Goal: Task Accomplishment & Management: Complete application form

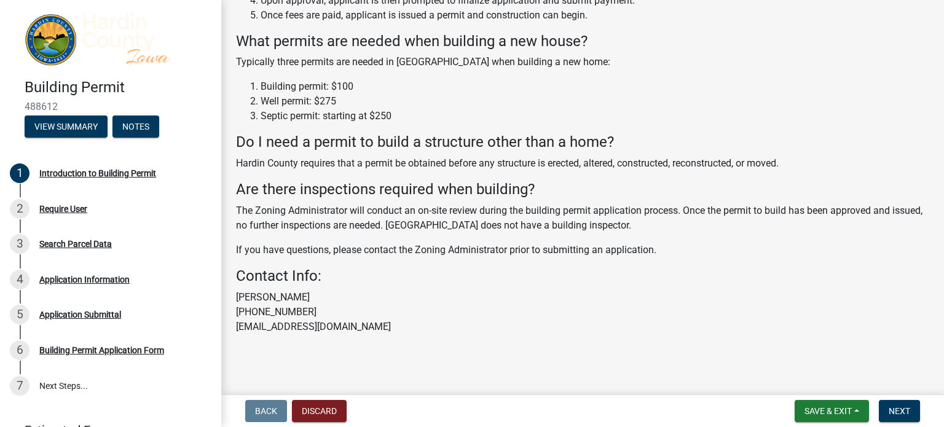
scroll to position [148, 0]
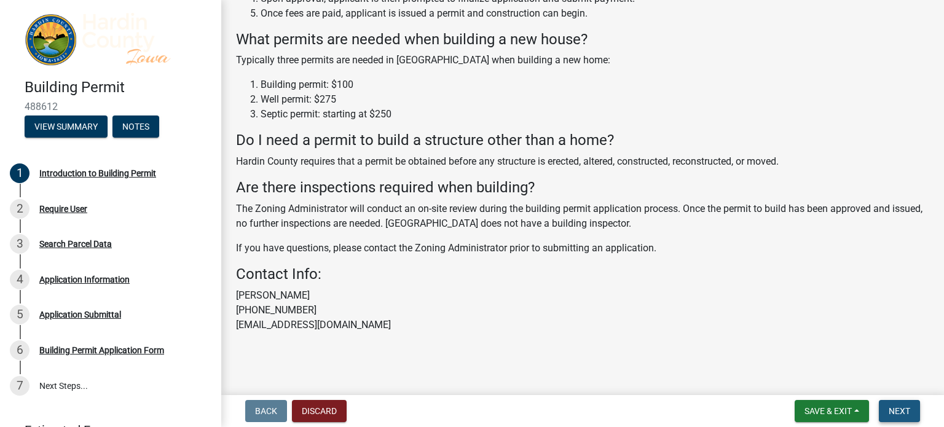
click at [895, 410] on span "Next" at bounding box center [900, 411] width 22 height 10
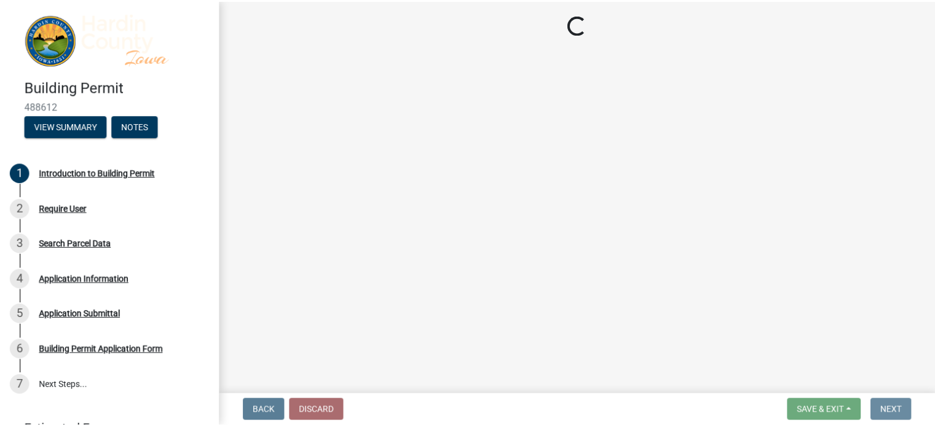
scroll to position [0, 0]
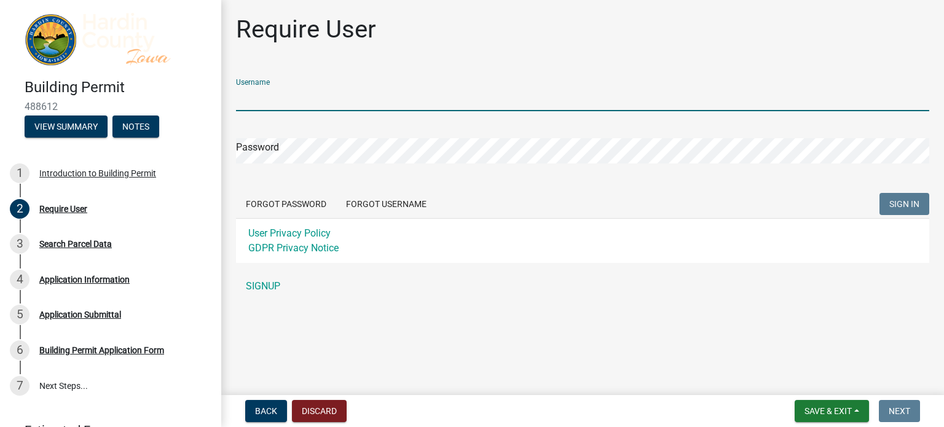
click at [354, 100] on input "Username" at bounding box center [582, 98] width 693 height 25
click at [354, 100] on input "simms" at bounding box center [582, 98] width 693 height 25
type input "s"
type input "[PERSON_NAME]"
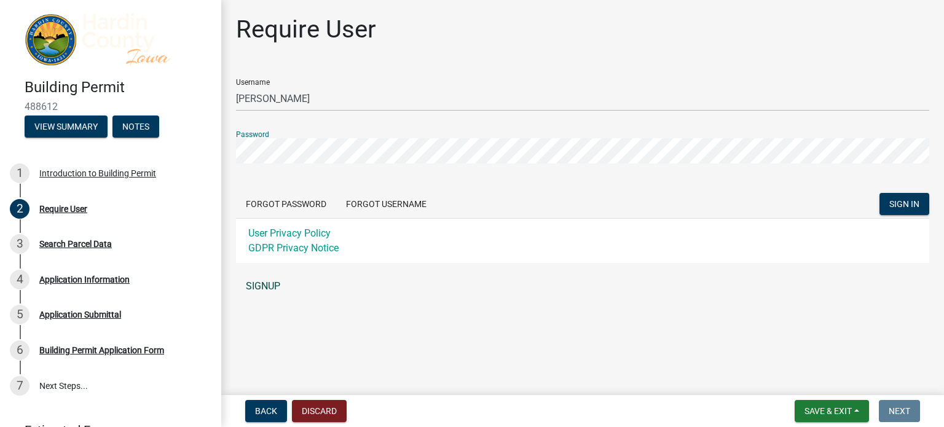
click at [268, 285] on link "SIGNUP" at bounding box center [582, 286] width 693 height 25
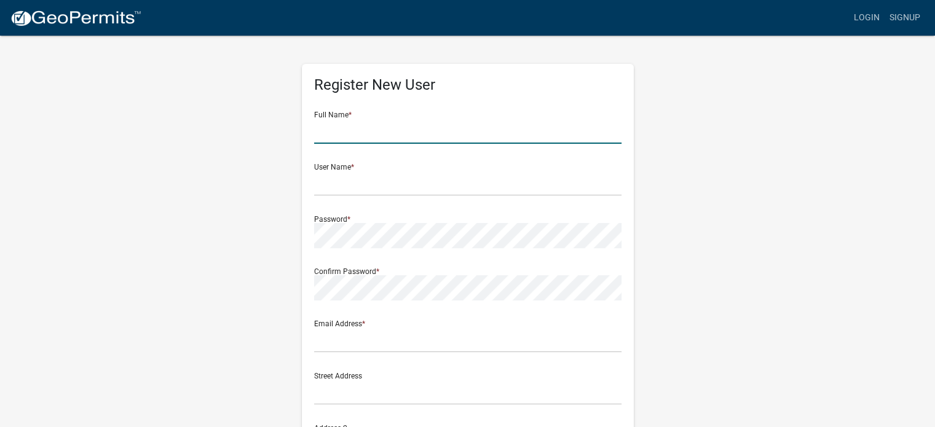
click at [401, 135] on input "text" at bounding box center [467, 131] width 307 height 25
type input "jeff simms"
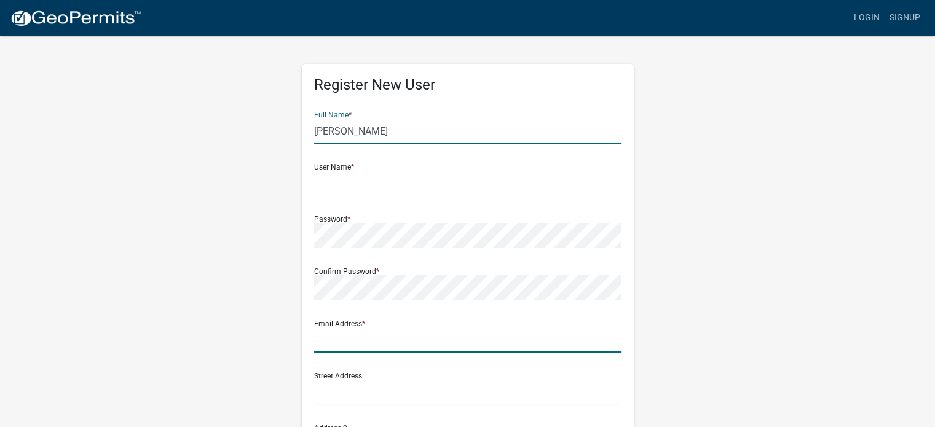
type input "simmsbuild@gmail.com"
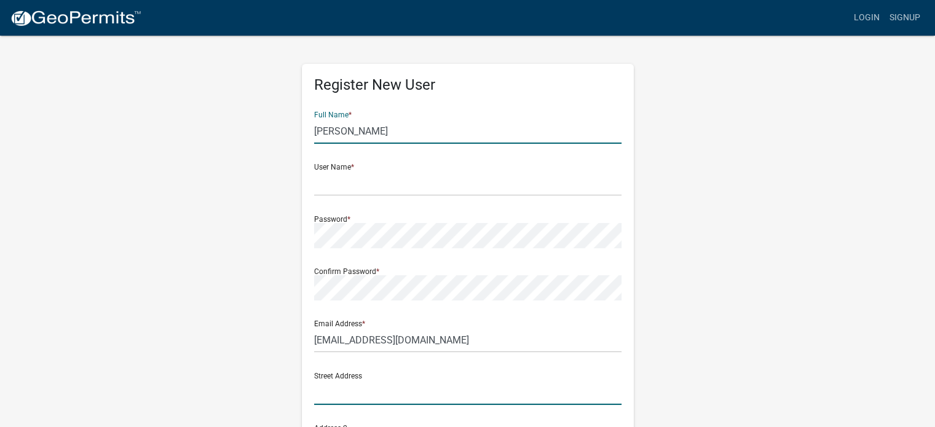
type input "811 Iowa Avenue West"
type input "MARSHALLTOWN"
type input "IA"
type input "50158"
type input "6417522465"
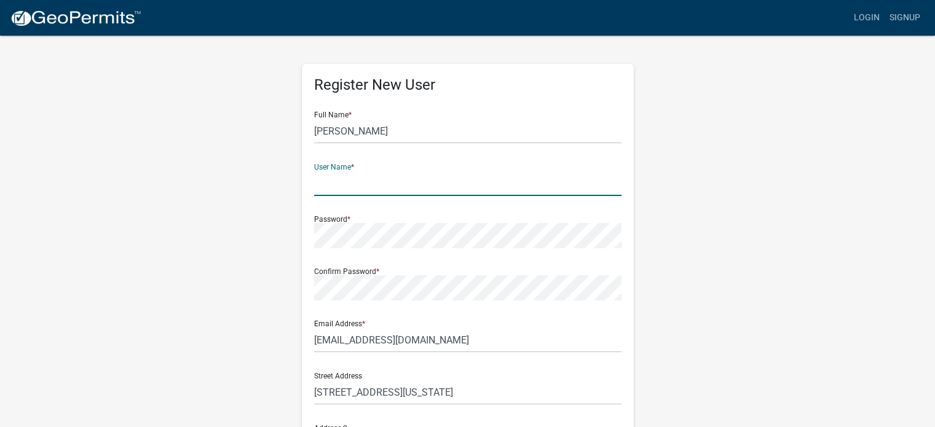
click at [403, 188] on input "text" at bounding box center [467, 183] width 307 height 25
type input "[PERSON_NAME]"
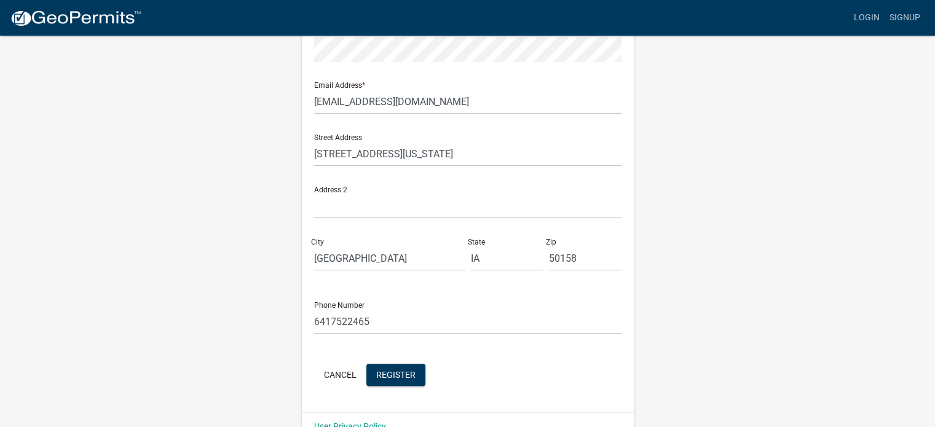
scroll to position [264, 0]
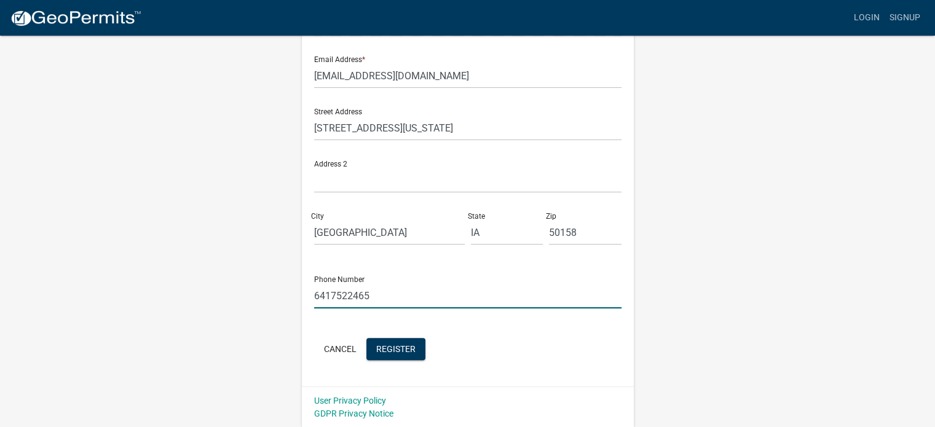
click at [420, 284] on input "6417522465" at bounding box center [467, 295] width 307 height 25
type input "6417501257"
click at [406, 344] on span "Register" at bounding box center [395, 349] width 39 height 10
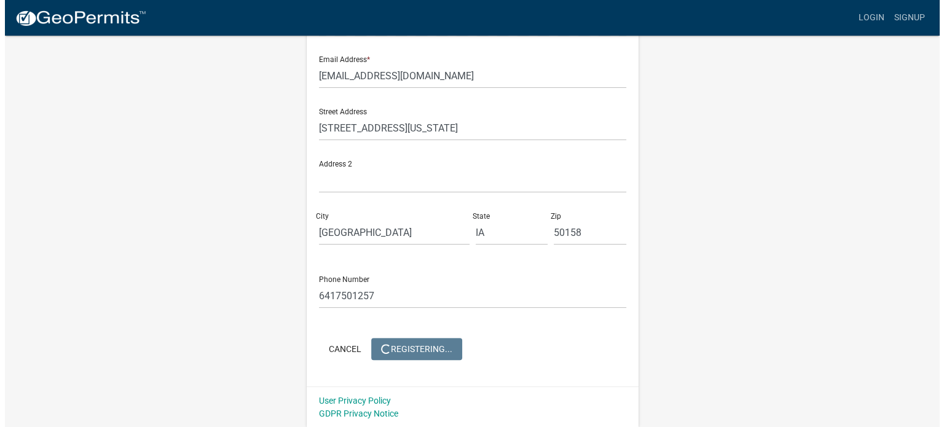
scroll to position [0, 0]
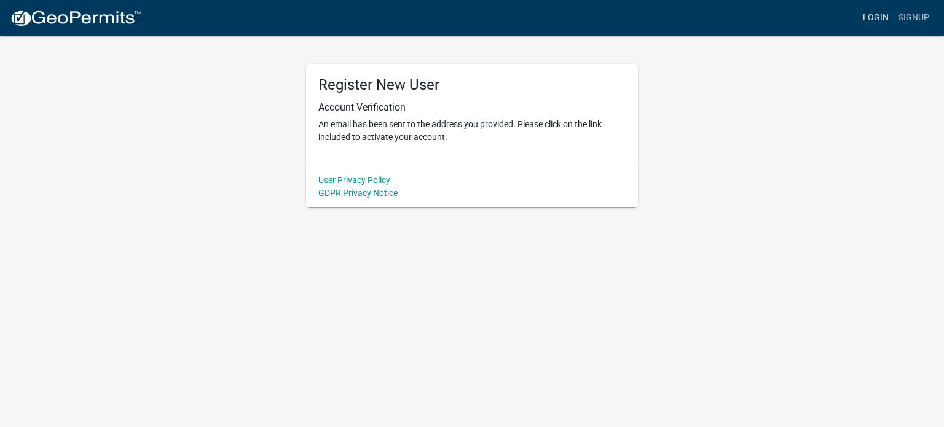
click at [876, 14] on link "Login" at bounding box center [876, 17] width 36 height 23
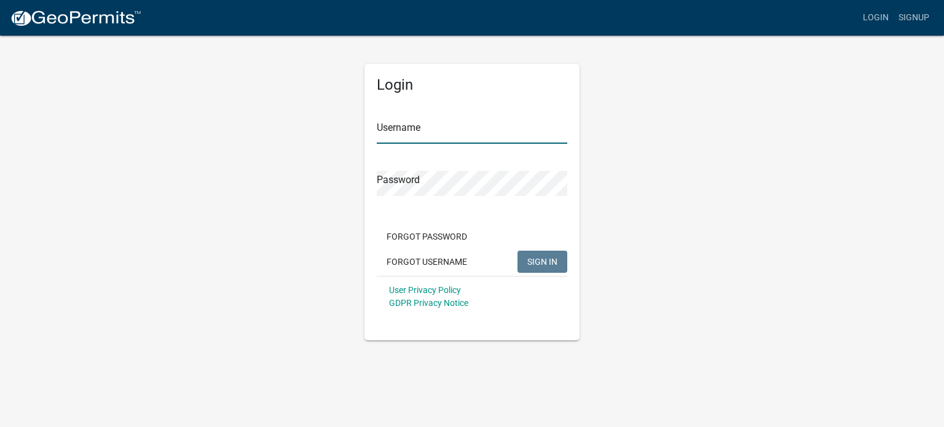
type input "[PERSON_NAME]"
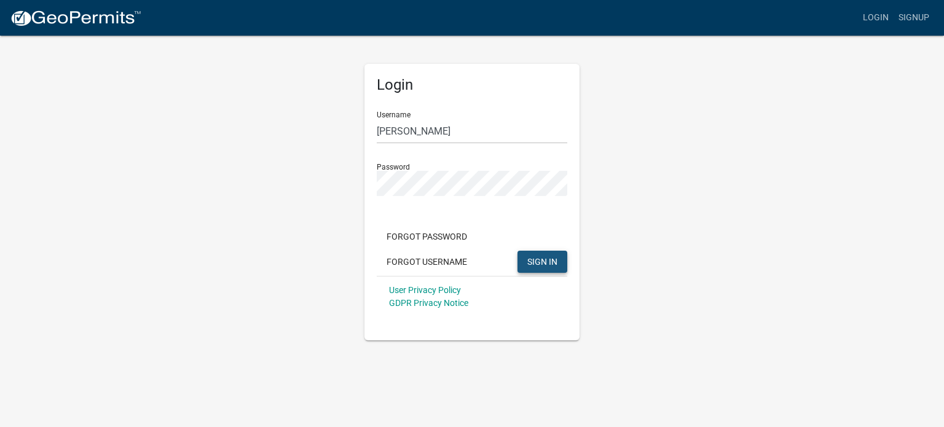
click at [548, 255] on button "SIGN IN" at bounding box center [542, 262] width 50 height 22
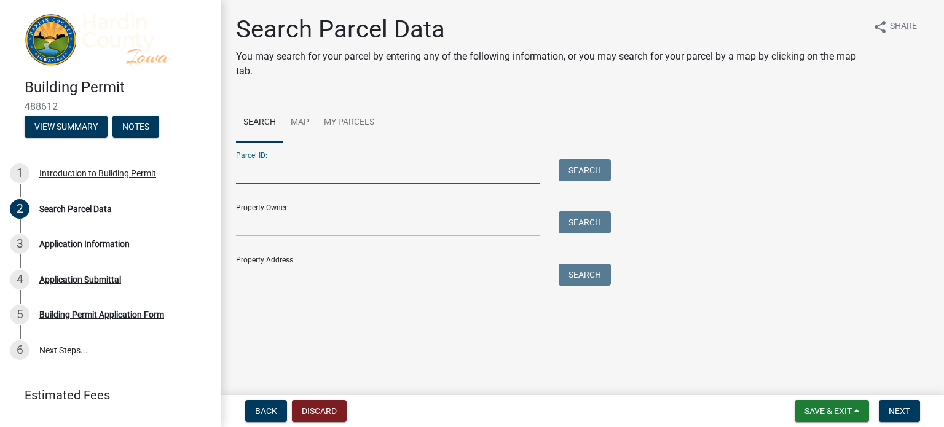
click at [313, 176] on input "Parcel ID:" at bounding box center [388, 171] width 304 height 25
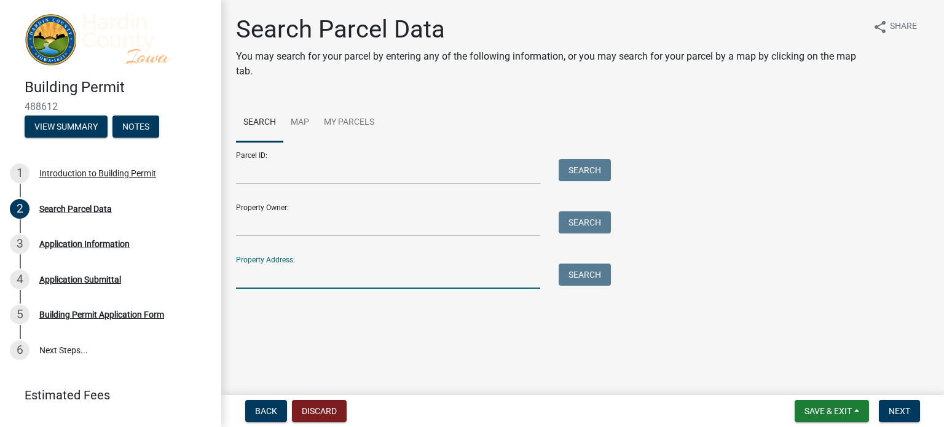
click at [334, 278] on input "Property Address:" at bounding box center [388, 276] width 304 height 25
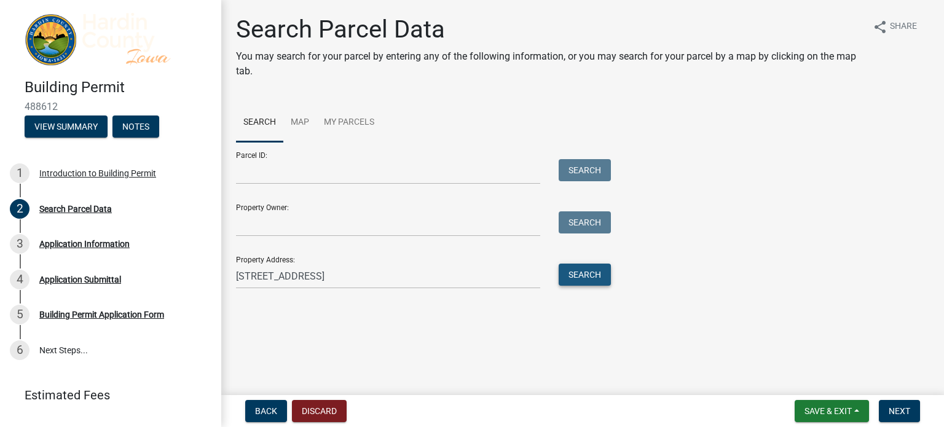
click at [591, 280] on button "Search" at bounding box center [585, 275] width 52 height 22
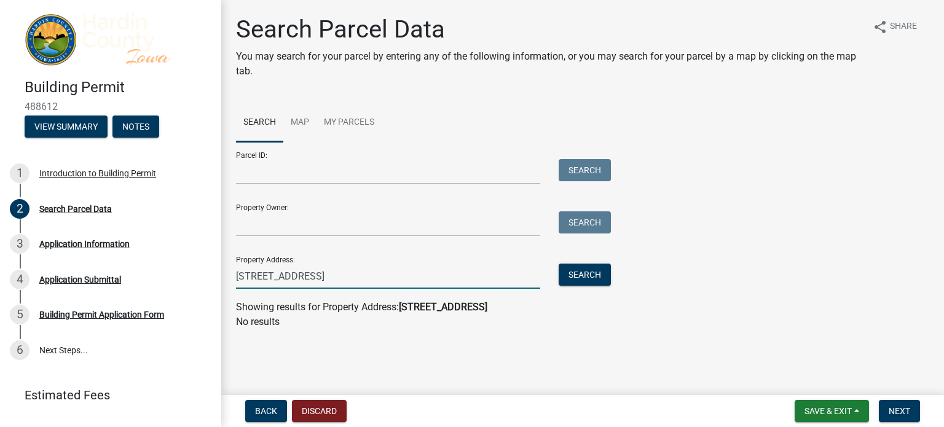
click at [407, 281] on input "[STREET_ADDRESS]" at bounding box center [388, 276] width 304 height 25
type input "29657 S75"
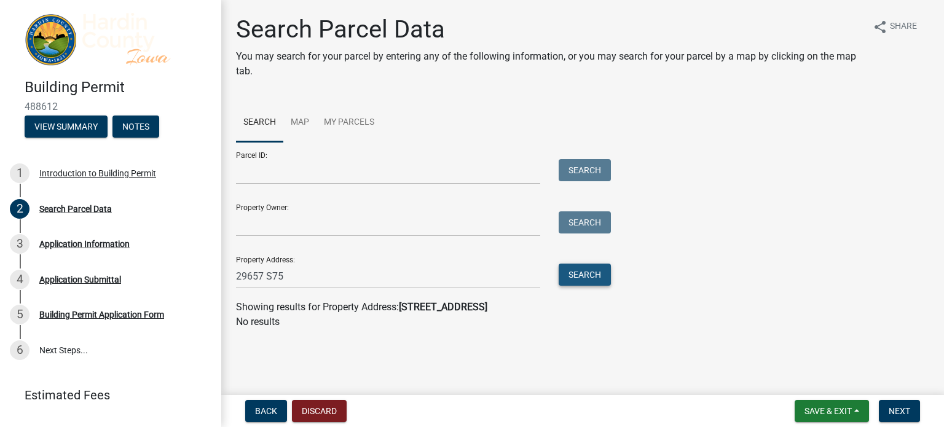
click at [589, 282] on button "Search" at bounding box center [585, 275] width 52 height 22
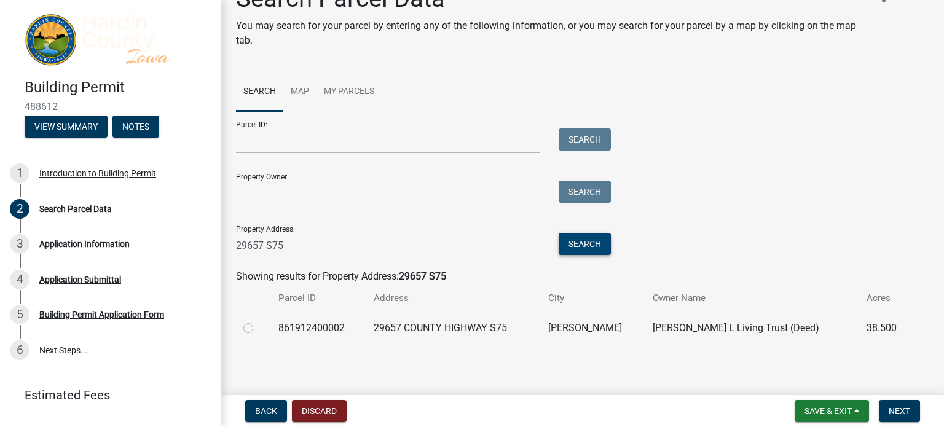
scroll to position [30, 0]
click at [320, 329] on td "861912400002" at bounding box center [319, 328] width 96 height 30
click at [258, 321] on label at bounding box center [258, 321] width 0 height 0
click at [258, 329] on input "radio" at bounding box center [262, 325] width 8 height 8
radio input "true"
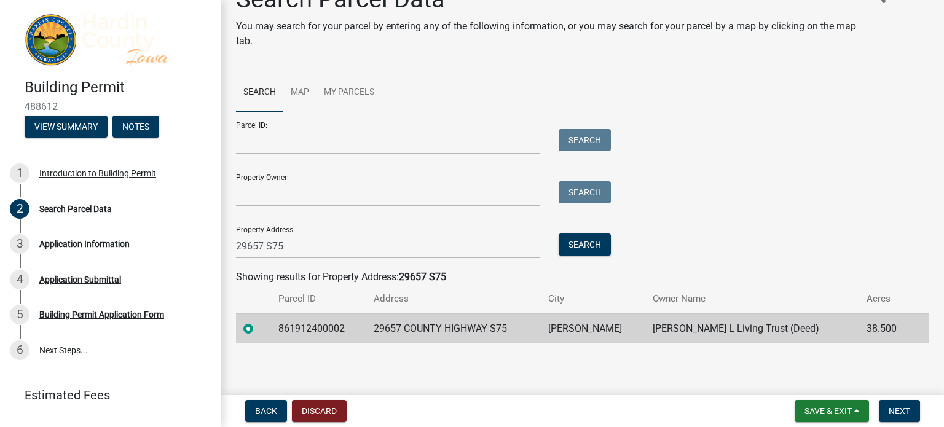
scroll to position [31, 0]
click at [897, 407] on span "Next" at bounding box center [900, 411] width 22 height 10
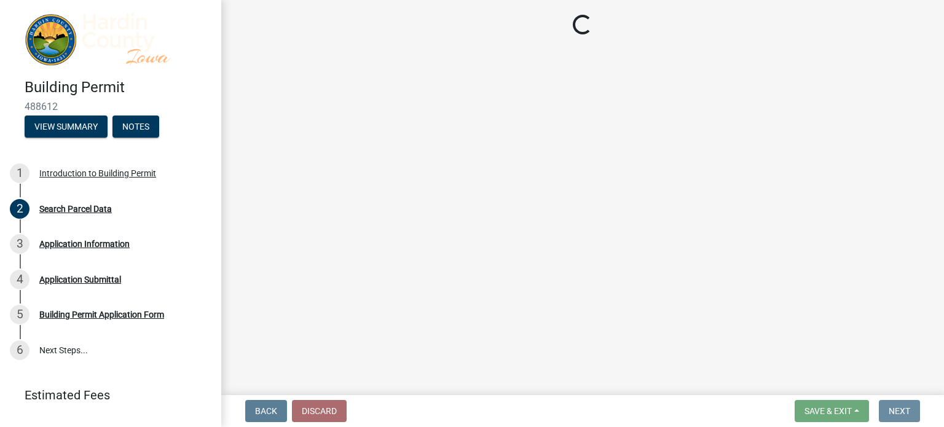
scroll to position [0, 0]
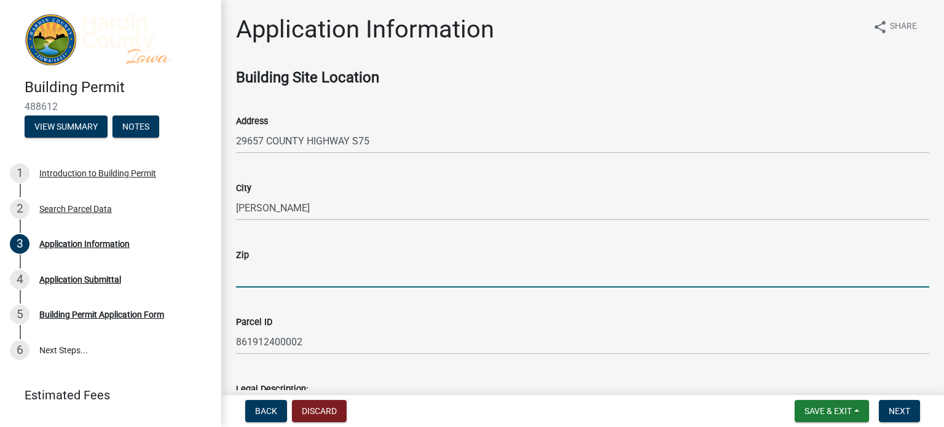
click at [293, 281] on input "Zip" at bounding box center [582, 274] width 693 height 25
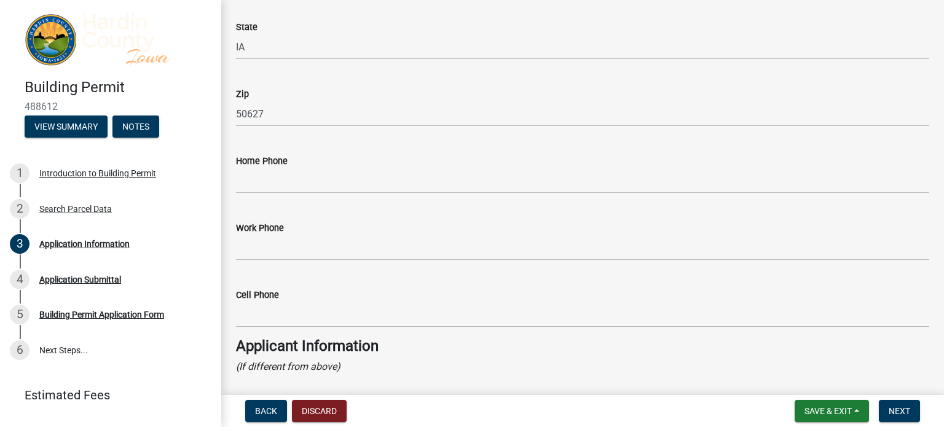
scroll to position [762, 0]
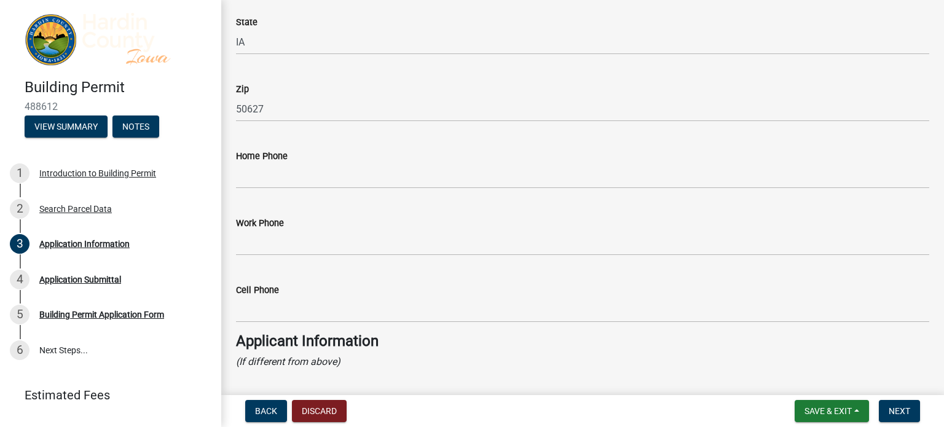
type input "50627"
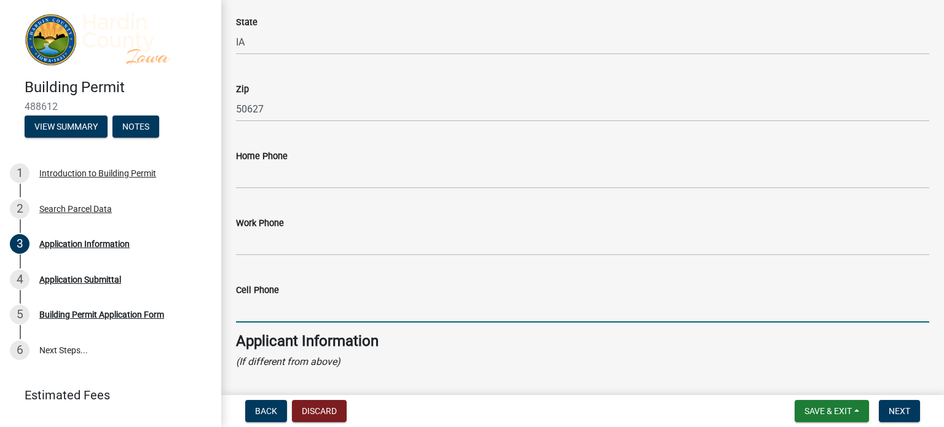
click at [291, 315] on input "Cell Phone" at bounding box center [582, 309] width 693 height 25
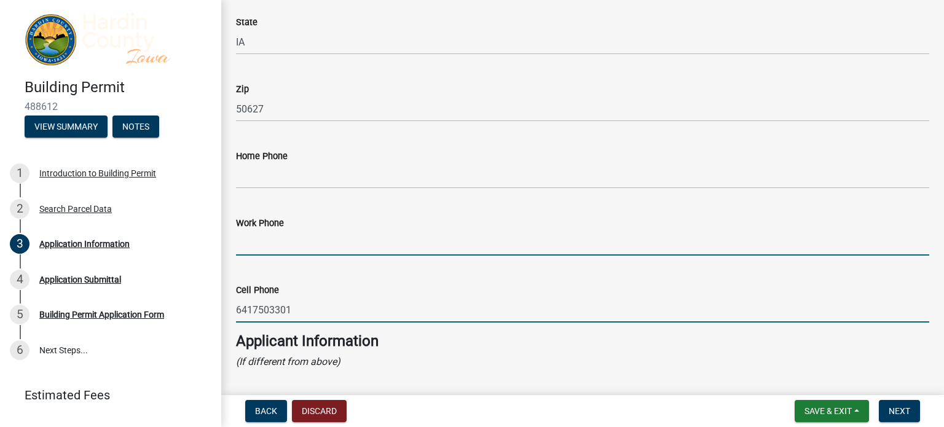
click at [342, 236] on input "Work Phone" at bounding box center [582, 242] width 693 height 25
click at [250, 312] on input "6417503301" at bounding box center [582, 309] width 693 height 25
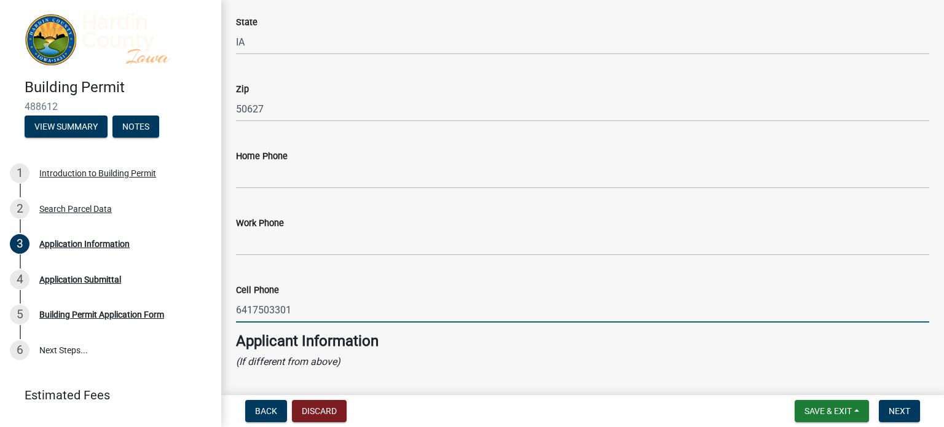
click at [250, 312] on input "6417503301" at bounding box center [582, 309] width 693 height 25
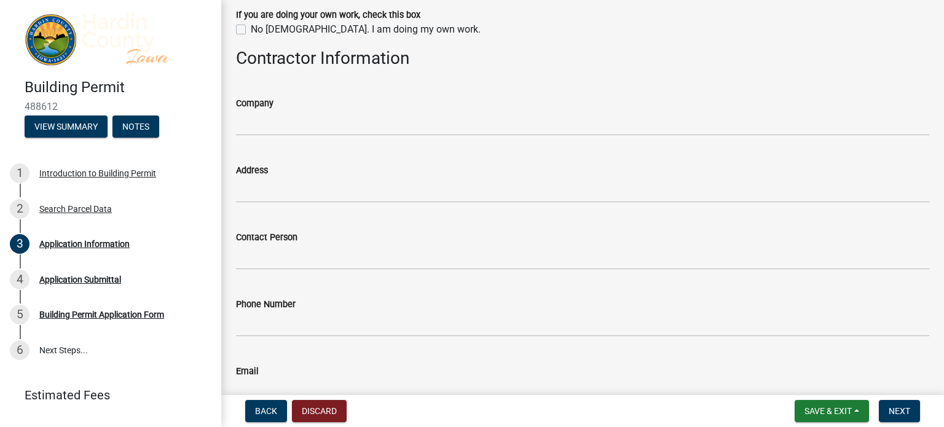
scroll to position [1685, 0]
type input "[PHONE_NUMBER]"
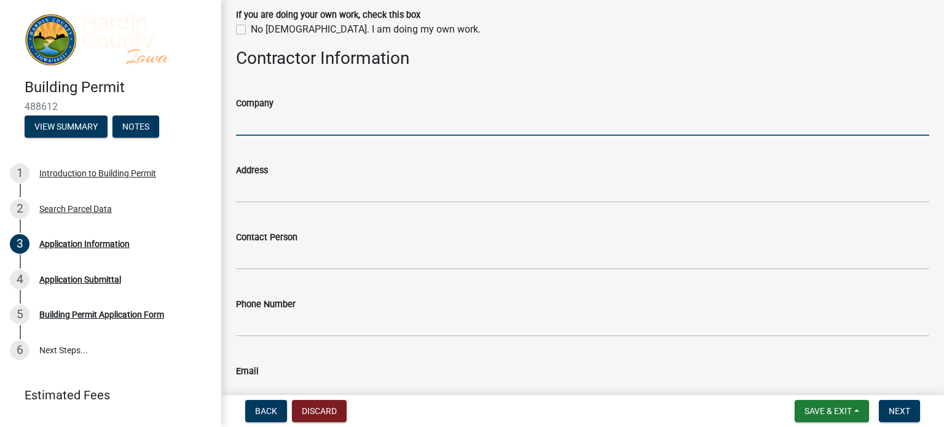
click at [343, 124] on input "Company" at bounding box center [582, 123] width 693 height 25
type input "[PERSON_NAME] Construction"
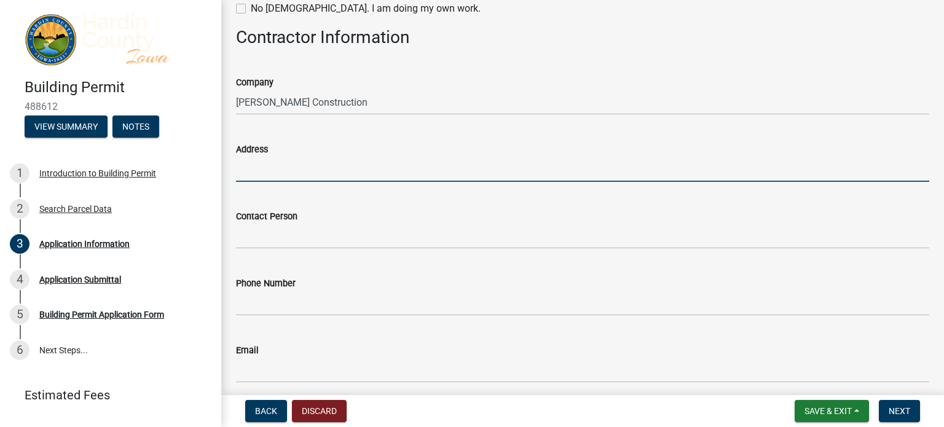
scroll to position [1713, 0]
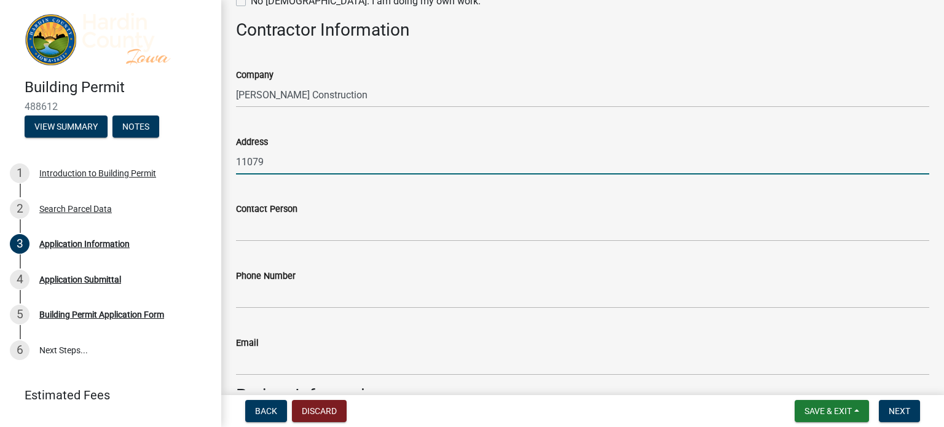
click at [296, 165] on input "11079" at bounding box center [582, 161] width 693 height 25
type input "[STREET_ADDRESS][PERSON_NAME]"
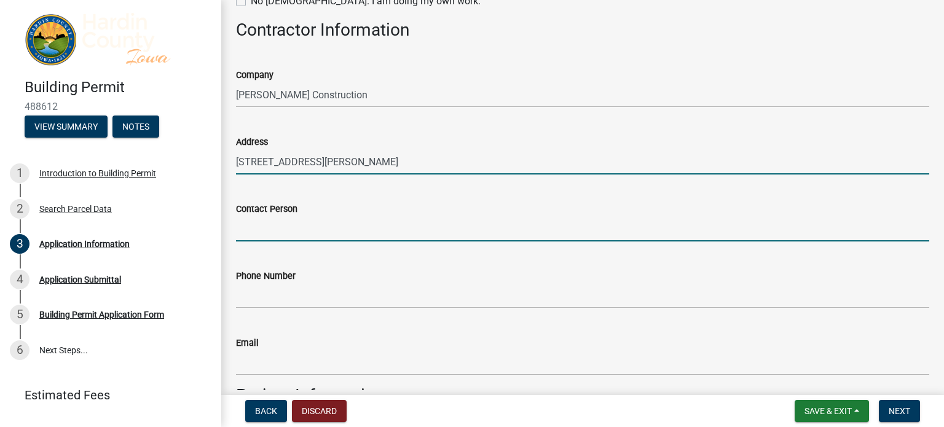
click at [301, 224] on input "Contact Person" at bounding box center [582, 228] width 693 height 25
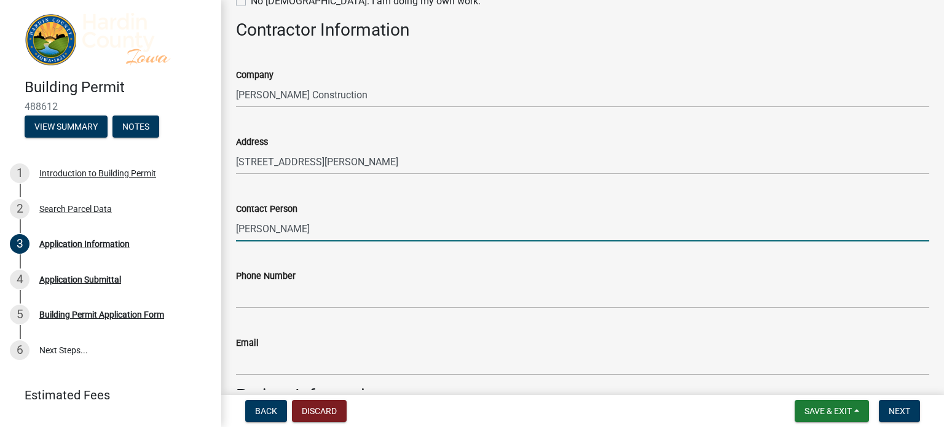
type input "[PERSON_NAME]"
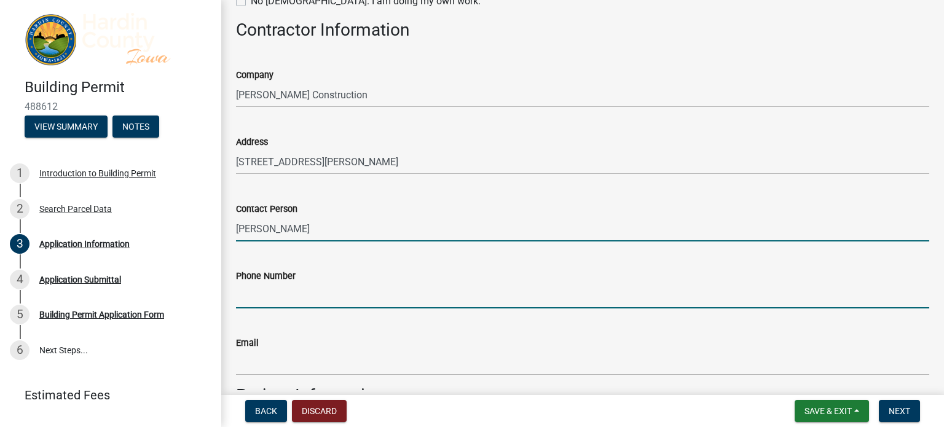
click at [285, 296] on input "Phone Number" at bounding box center [582, 295] width 693 height 25
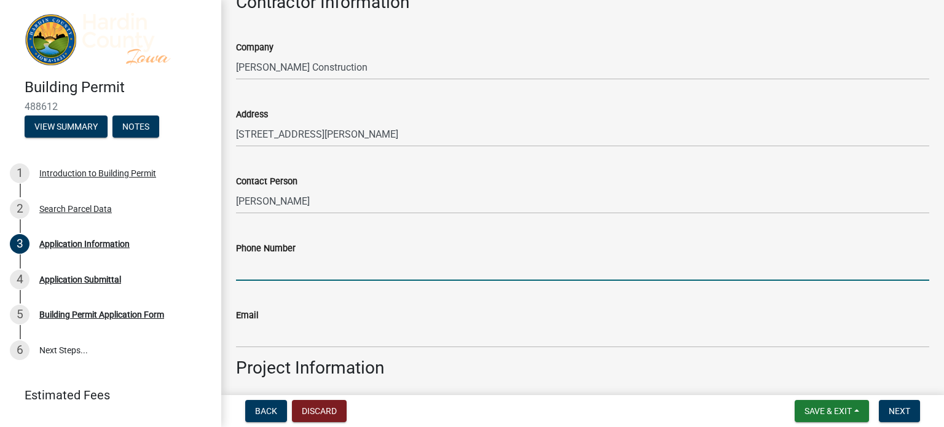
scroll to position [1777, 0]
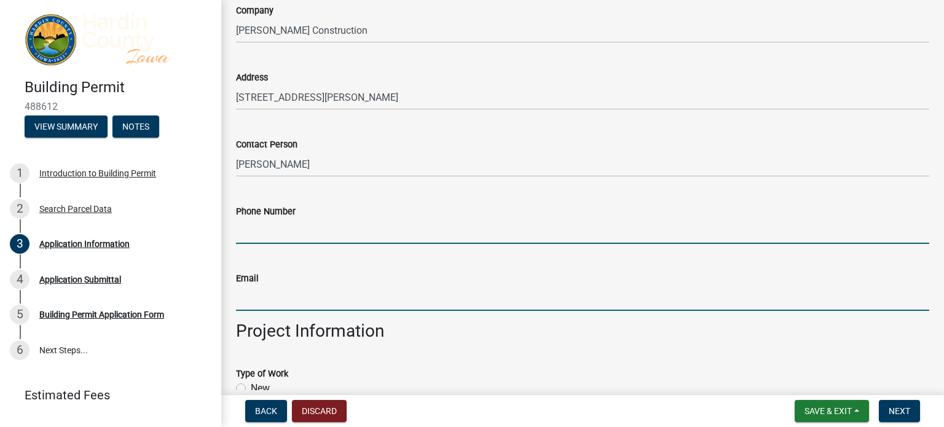
click at [281, 300] on input "Email" at bounding box center [582, 298] width 693 height 25
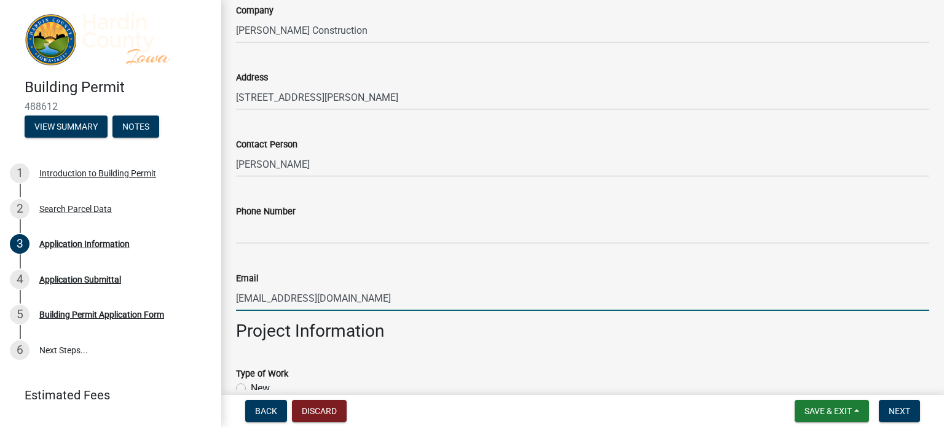
type input "[EMAIL_ADDRESS][DOMAIN_NAME]"
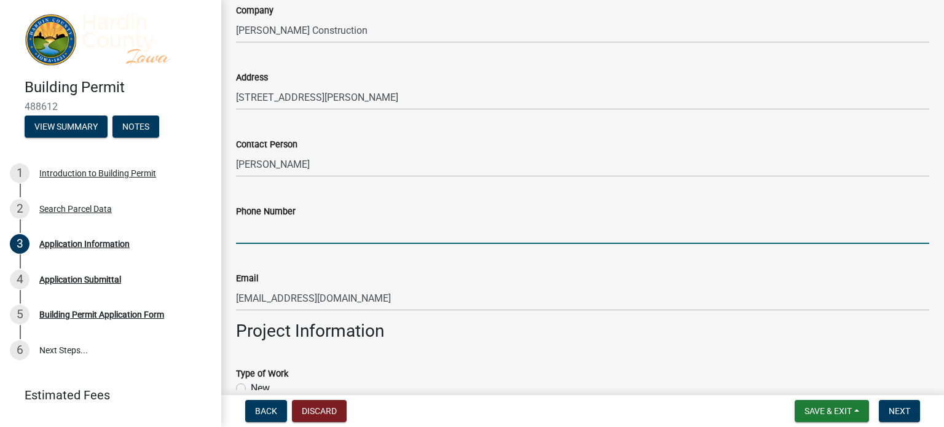
click at [307, 231] on input "Phone Number" at bounding box center [582, 231] width 693 height 25
type input "6"
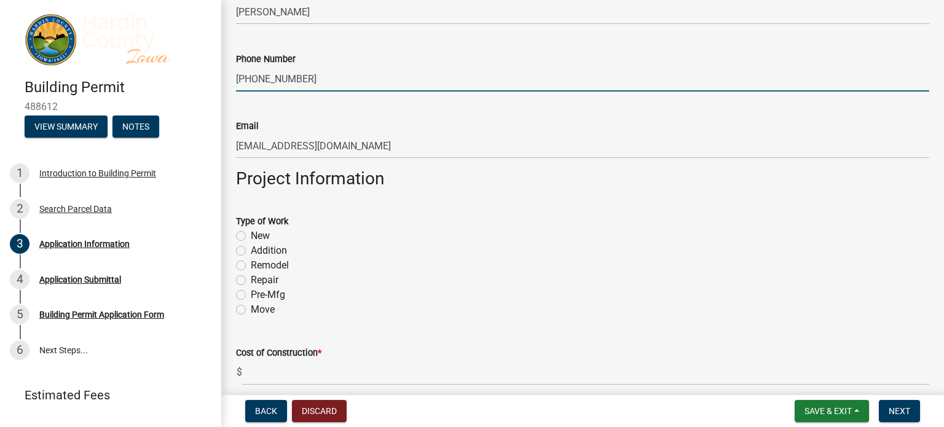
scroll to position [1961, 0]
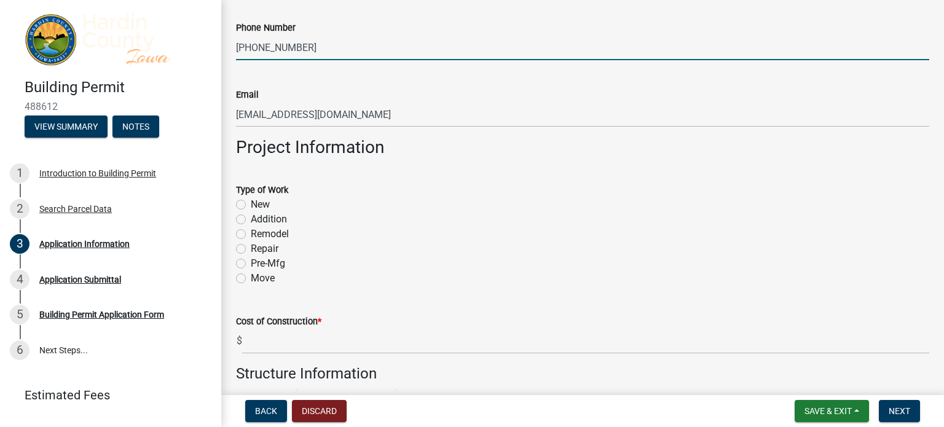
type input "[PHONE_NUMBER]"
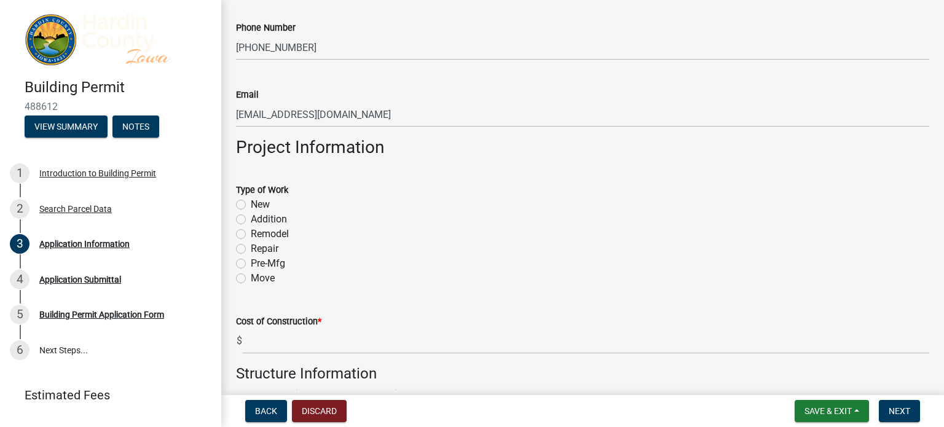
click at [251, 201] on label "New" at bounding box center [260, 204] width 19 height 15
click at [251, 201] on input "New" at bounding box center [255, 201] width 8 height 8
radio input "true"
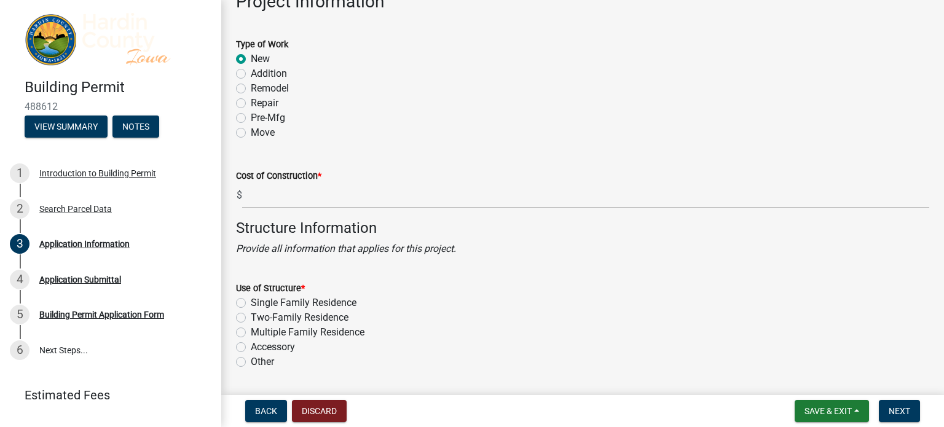
scroll to position [2112, 0]
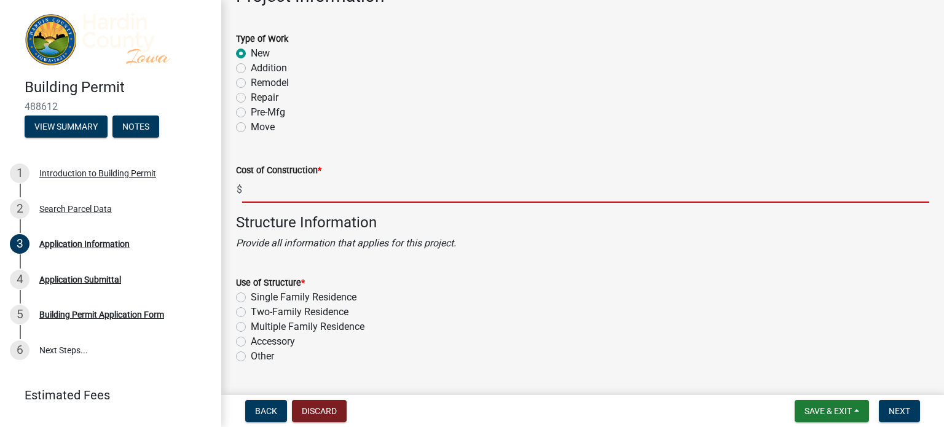
click at [285, 191] on input "text" at bounding box center [585, 190] width 687 height 25
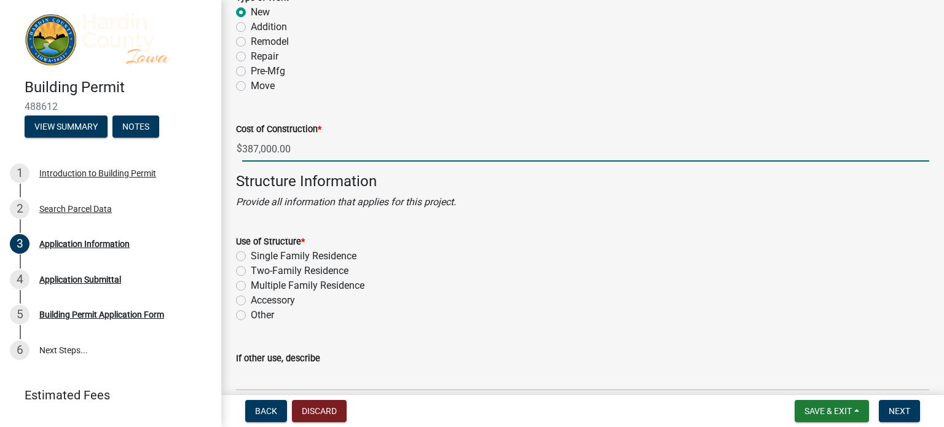
scroll to position [2195, 0]
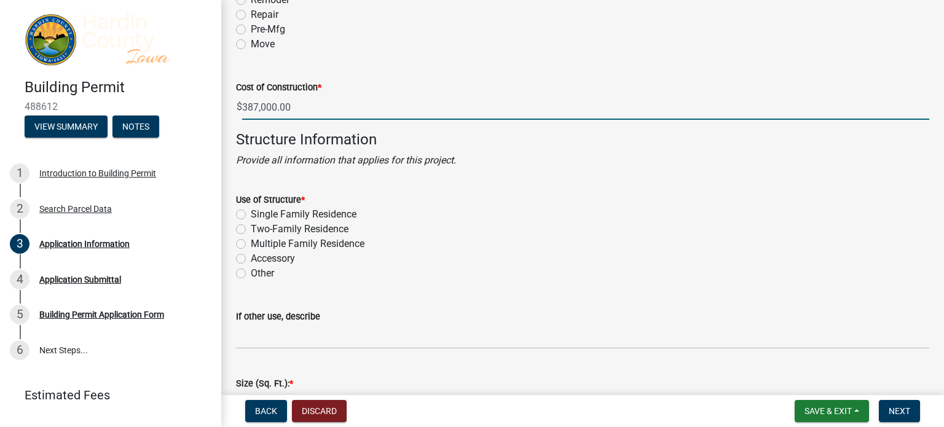
type input "387000"
click at [251, 215] on label "Single Family Residence" at bounding box center [304, 214] width 106 height 15
click at [251, 215] on input "Single Family Residence" at bounding box center [255, 211] width 8 height 8
radio input "true"
click at [288, 108] on input "387000" at bounding box center [585, 107] width 687 height 25
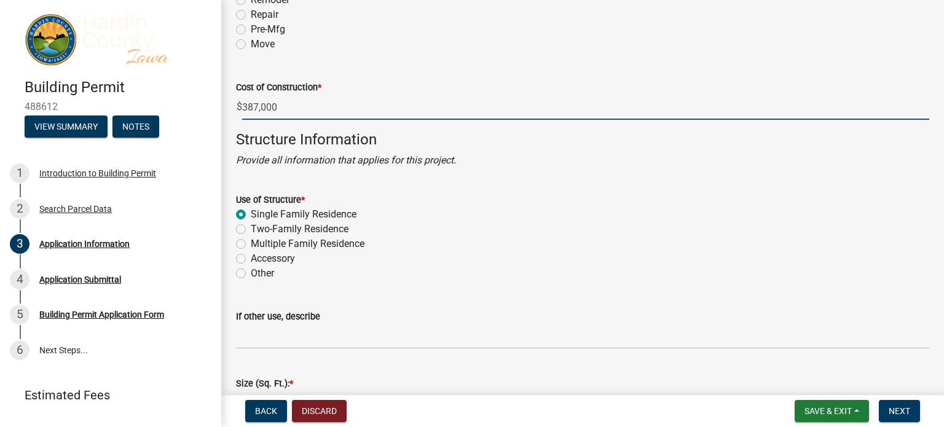
type input "387000"
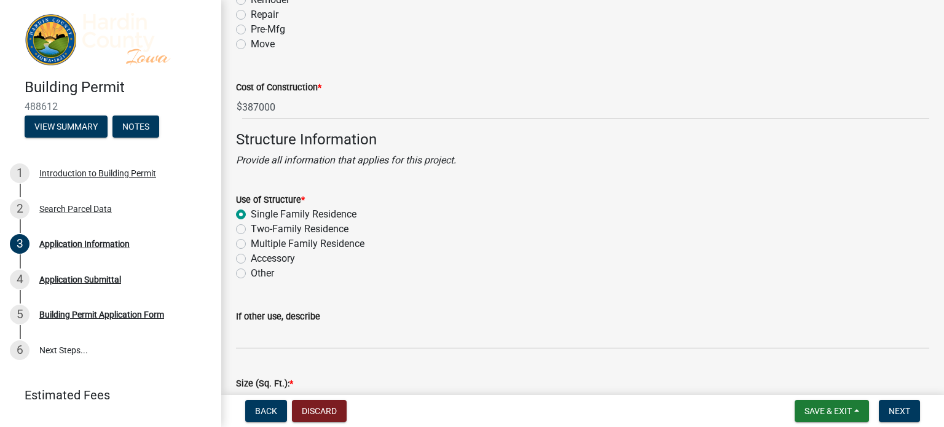
click at [251, 213] on label "Single Family Residence" at bounding box center [304, 214] width 106 height 15
click at [251, 213] on input "Single Family Residence" at bounding box center [255, 211] width 8 height 8
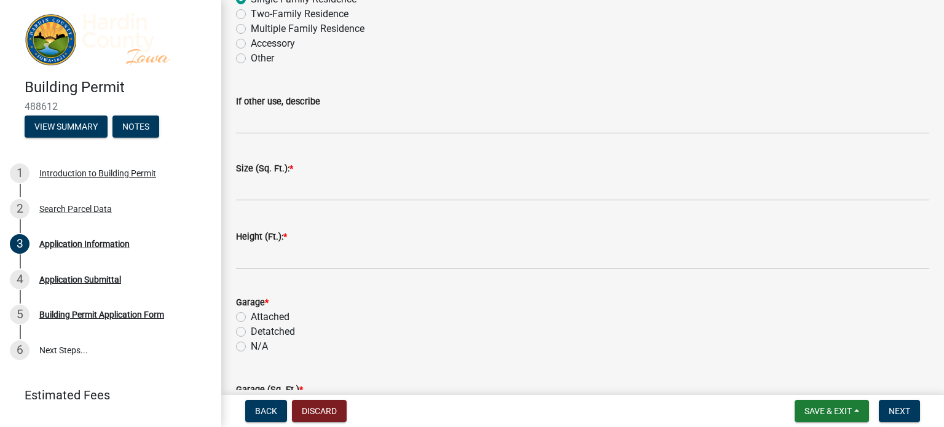
scroll to position [2429, 0]
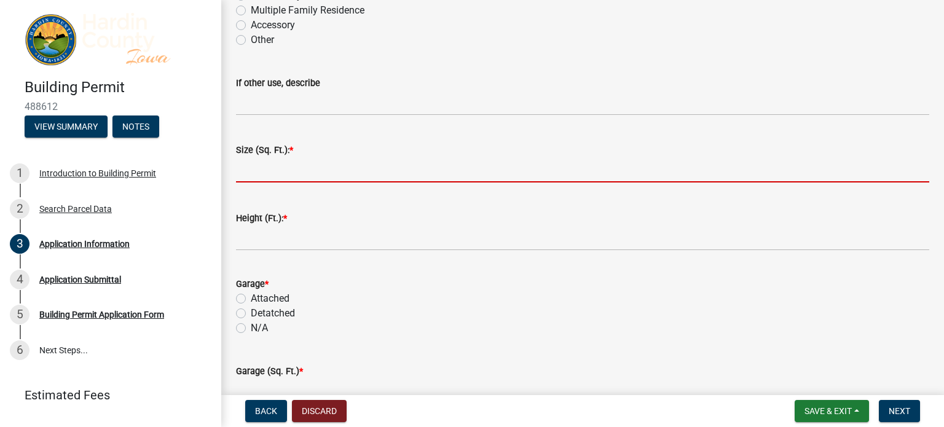
click at [337, 164] on input "text" at bounding box center [582, 169] width 693 height 25
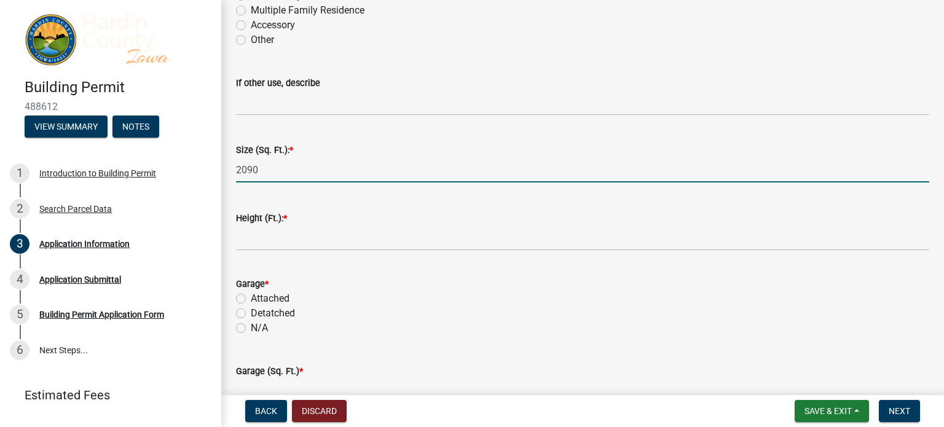
type input "2090"
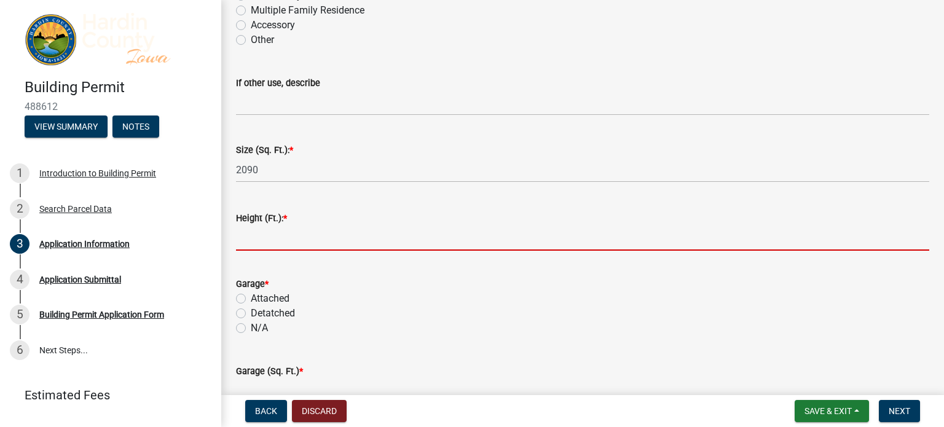
click at [299, 235] on input "text" at bounding box center [582, 238] width 693 height 25
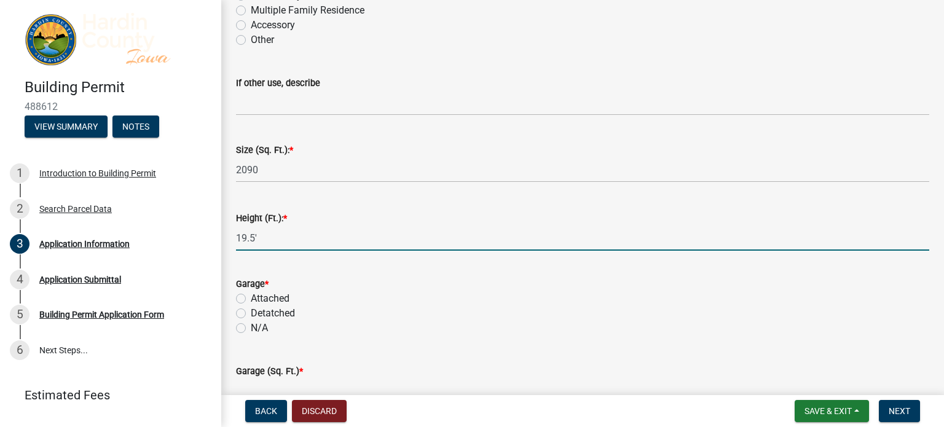
type input "19.5"
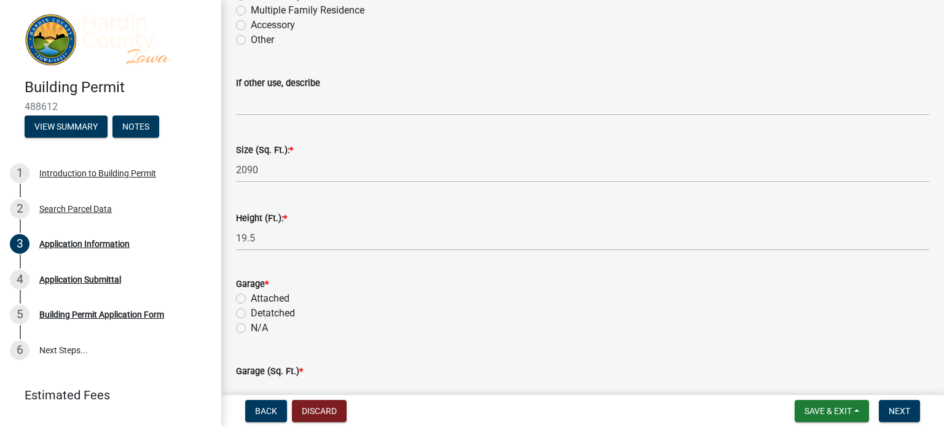
click at [251, 295] on label "Attached" at bounding box center [270, 298] width 39 height 15
click at [251, 295] on input "Attached" at bounding box center [255, 295] width 8 height 8
radio input "true"
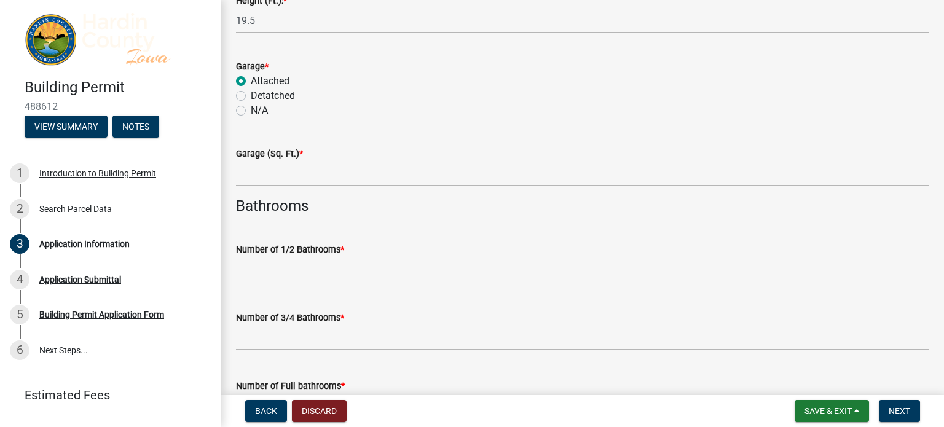
scroll to position [2649, 0]
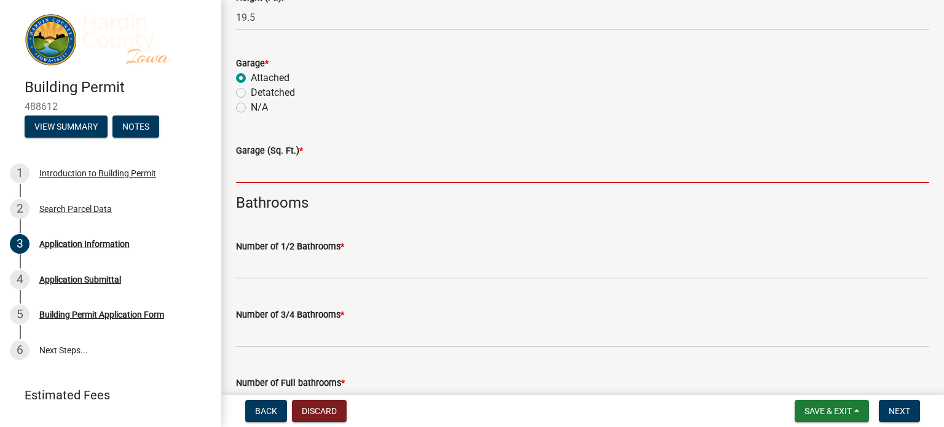
click at [310, 177] on input "text" at bounding box center [582, 170] width 693 height 25
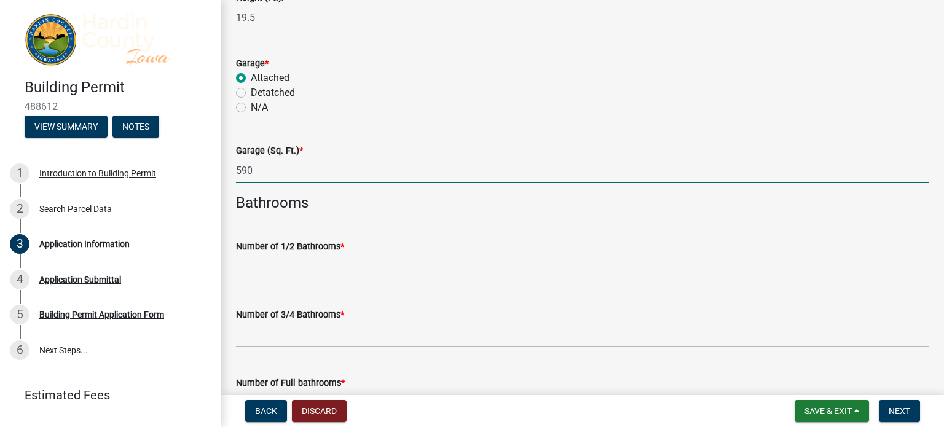
type input "590"
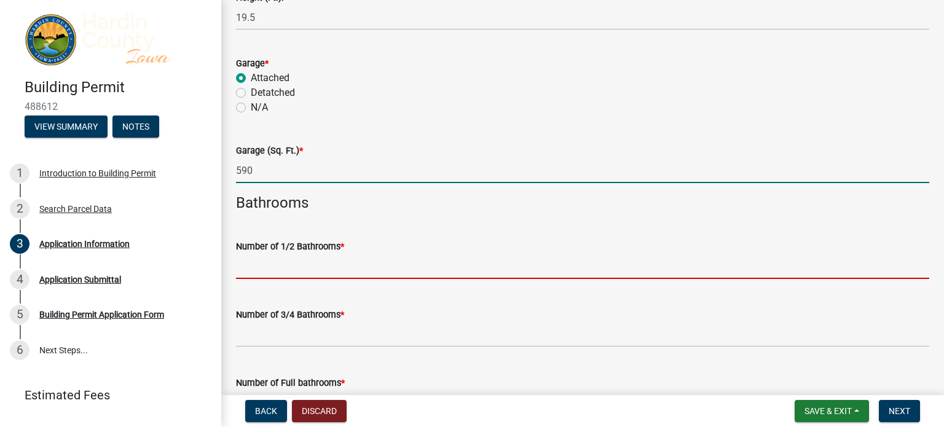
click at [326, 260] on input "text" at bounding box center [582, 266] width 693 height 25
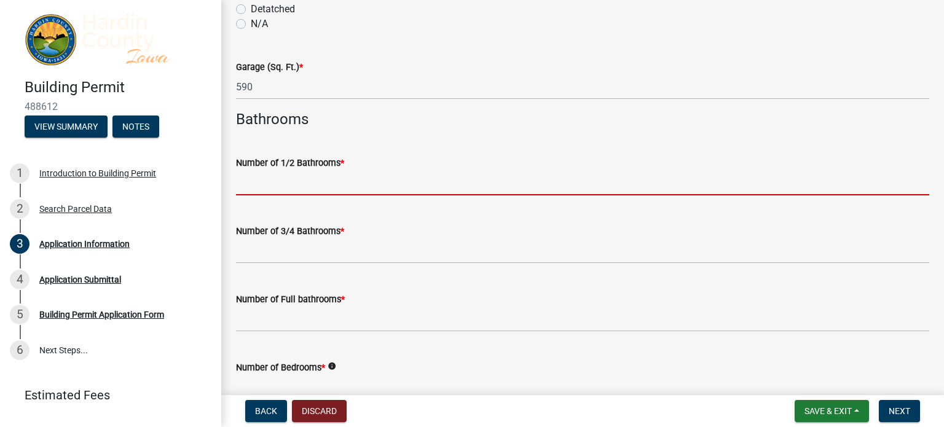
scroll to position [2756, 0]
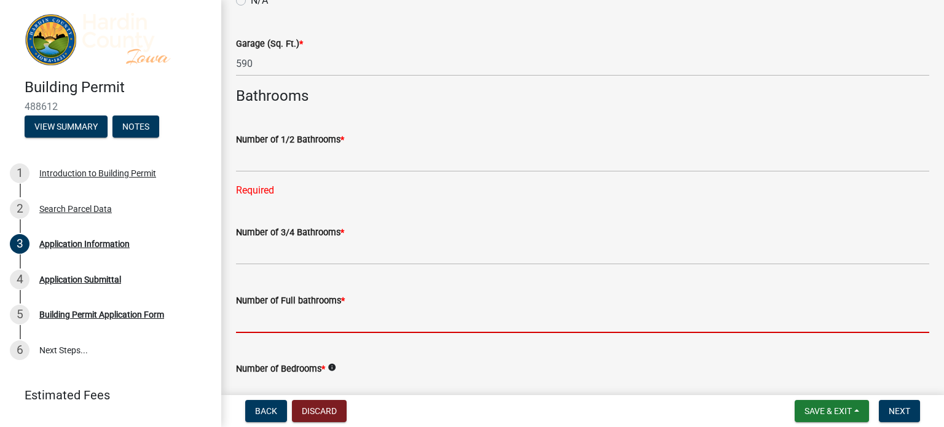
click at [280, 294] on form "Number of Full bathrooms *" at bounding box center [582, 313] width 693 height 40
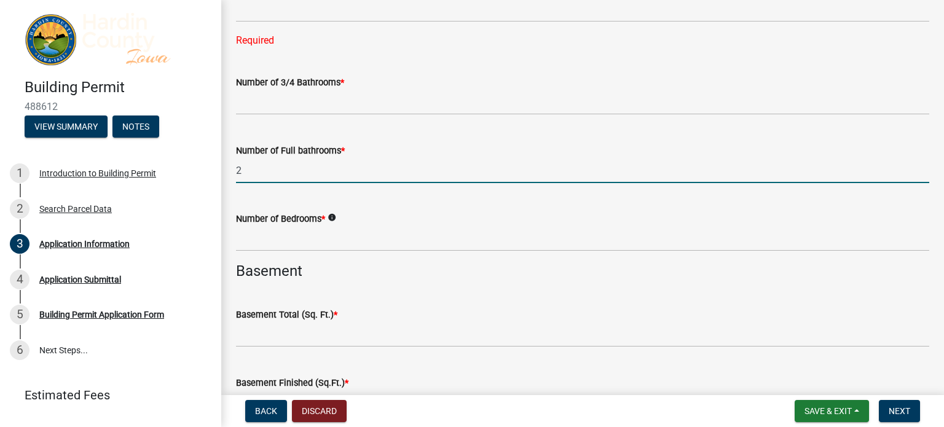
scroll to position [2913, 0]
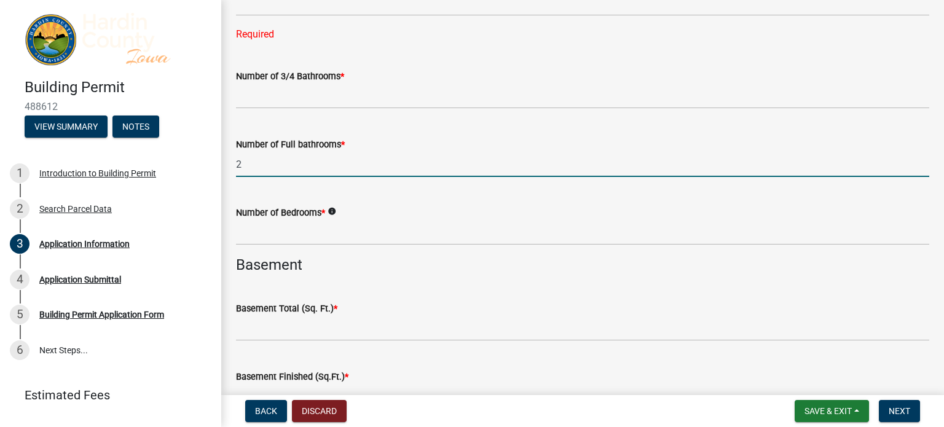
type input "2"
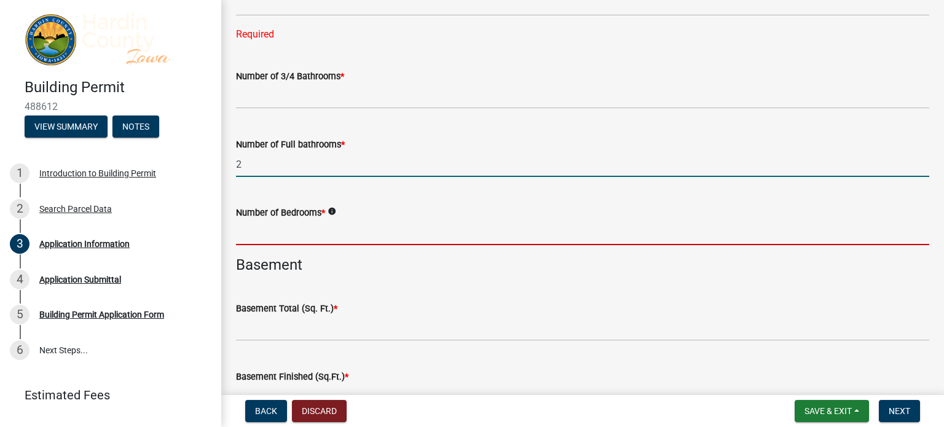
click at [313, 237] on input "text" at bounding box center [582, 232] width 693 height 25
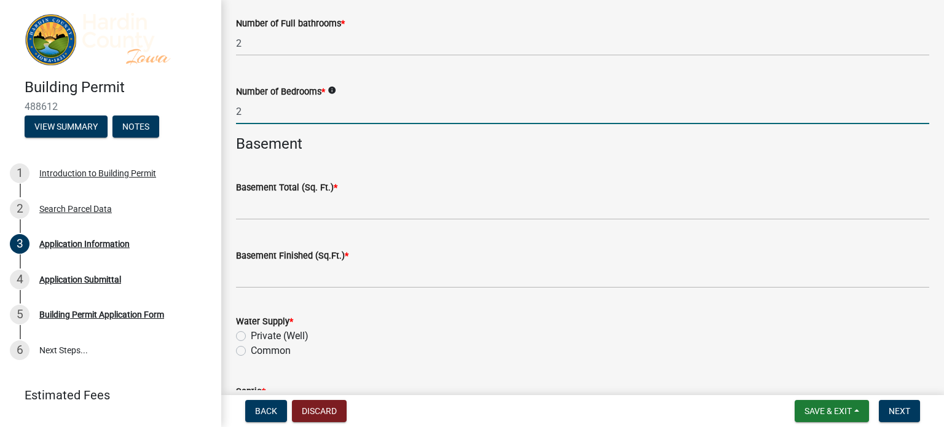
scroll to position [3040, 0]
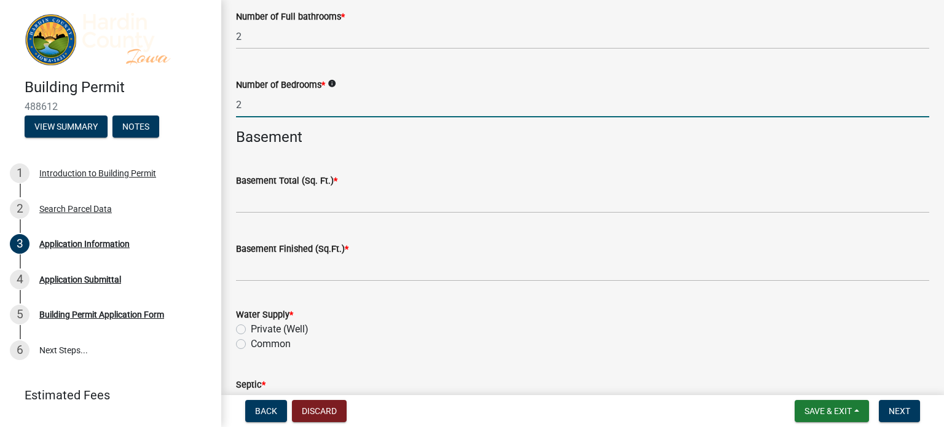
type input "2"
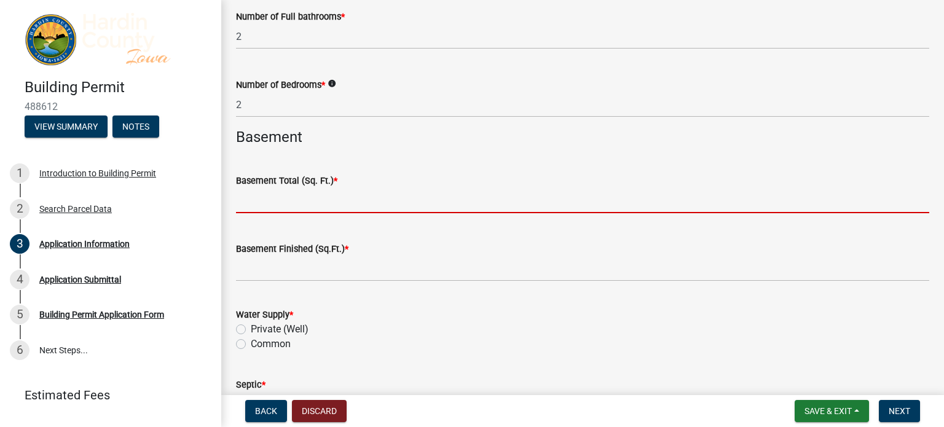
click at [342, 200] on input "text" at bounding box center [582, 200] width 693 height 25
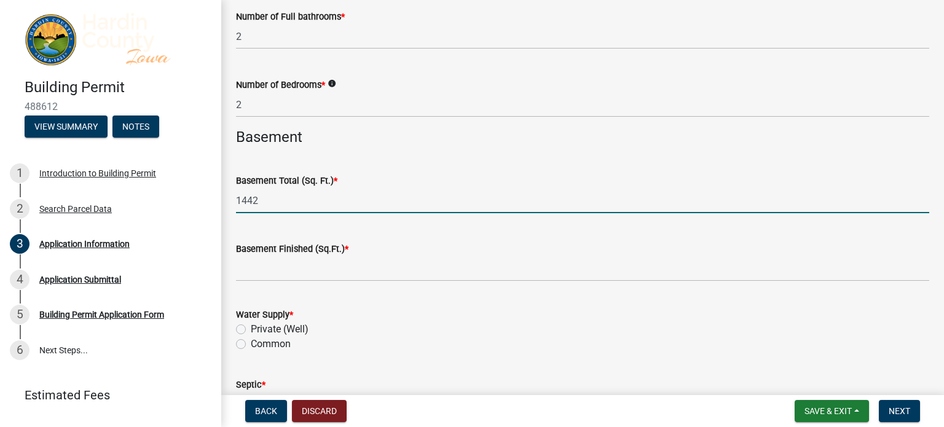
type input "1442"
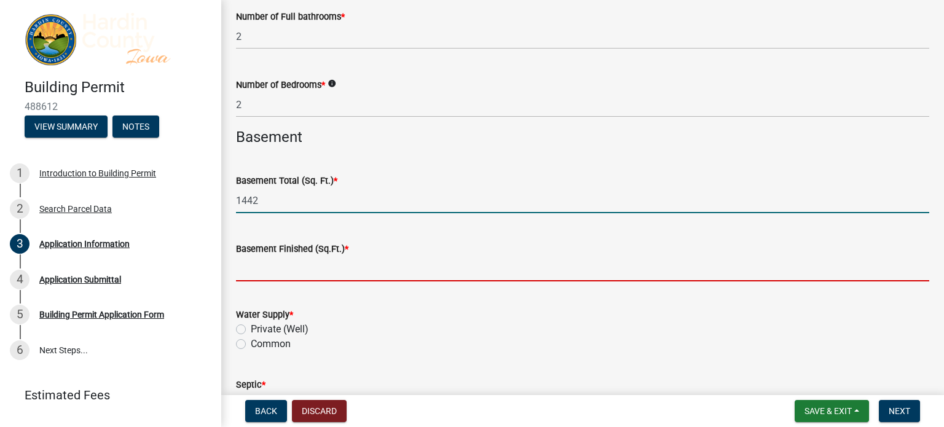
click at [308, 273] on input "text" at bounding box center [582, 268] width 693 height 25
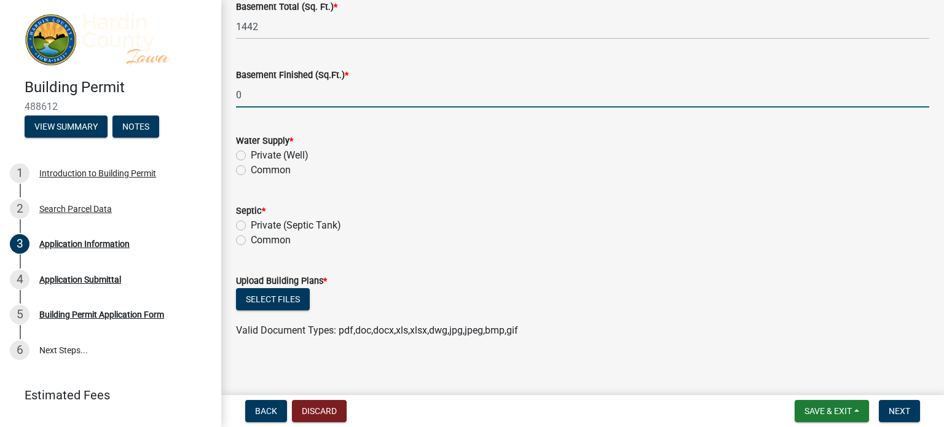
scroll to position [3216, 0]
type input "0"
click at [251, 152] on label "Private (Well)" at bounding box center [280, 154] width 58 height 15
click at [251, 152] on input "Private (Well)" at bounding box center [255, 151] width 8 height 8
radio input "true"
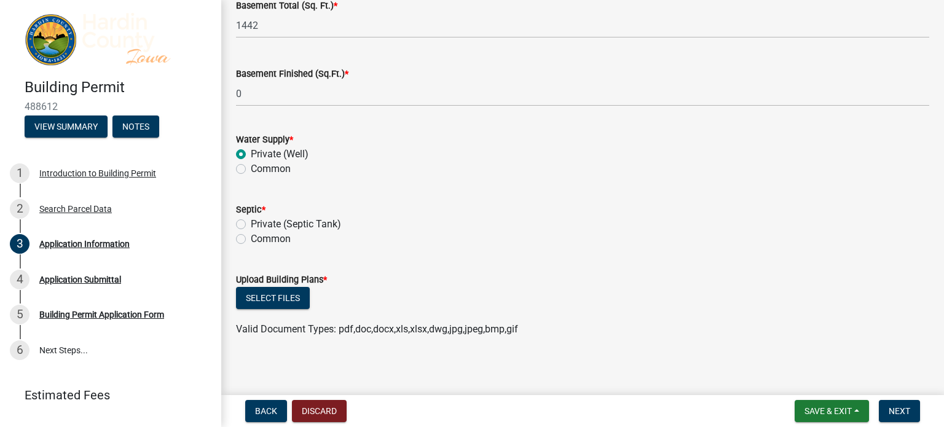
click at [251, 224] on label "Private (Septic Tank)" at bounding box center [296, 224] width 90 height 15
click at [251, 224] on input "Private (Septic Tank)" at bounding box center [255, 221] width 8 height 8
radio input "true"
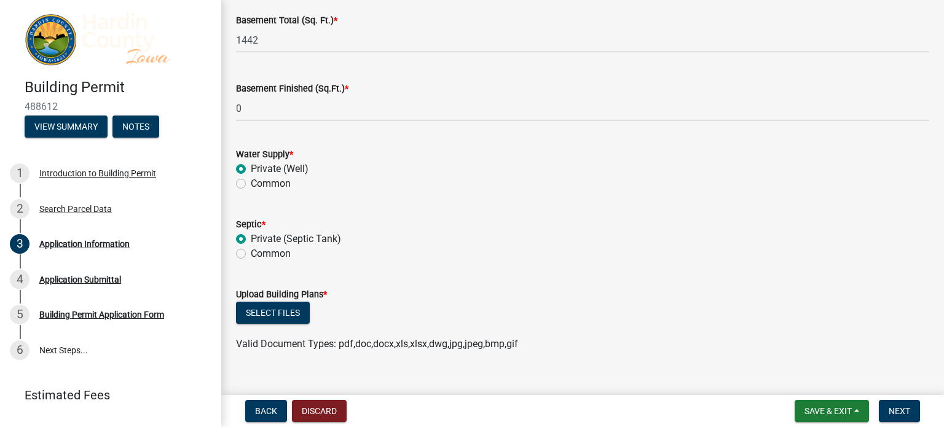
scroll to position [3220, 0]
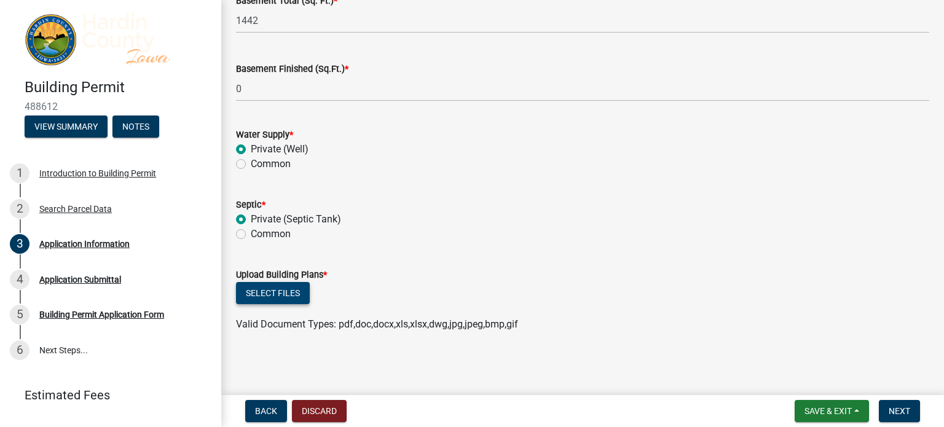
click at [280, 297] on button "Select files" at bounding box center [273, 293] width 74 height 22
click at [293, 293] on button "Select files" at bounding box center [273, 293] width 74 height 22
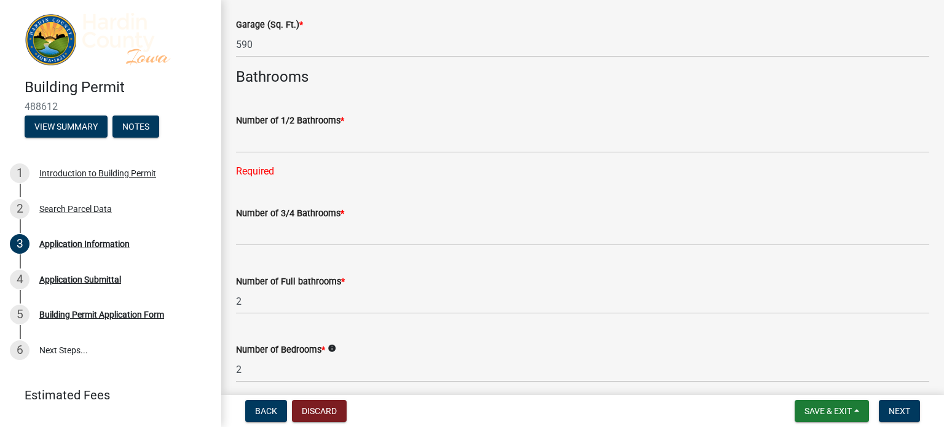
scroll to position [2777, 0]
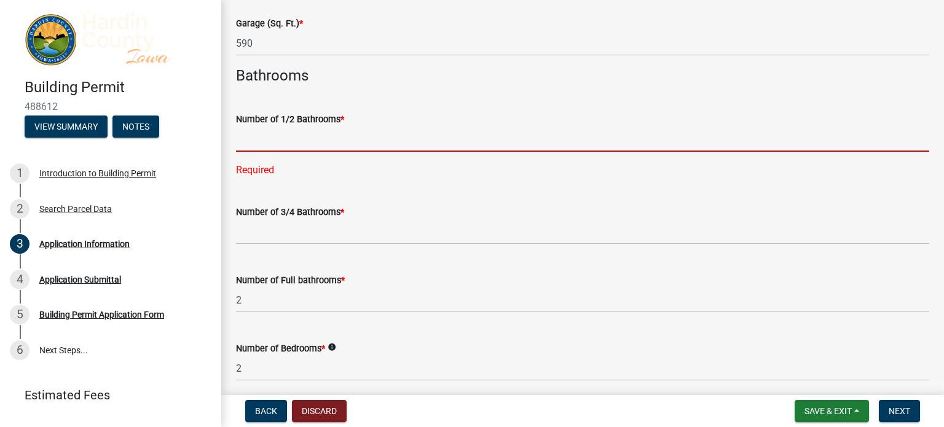
click at [283, 146] on input "text" at bounding box center [582, 139] width 693 height 25
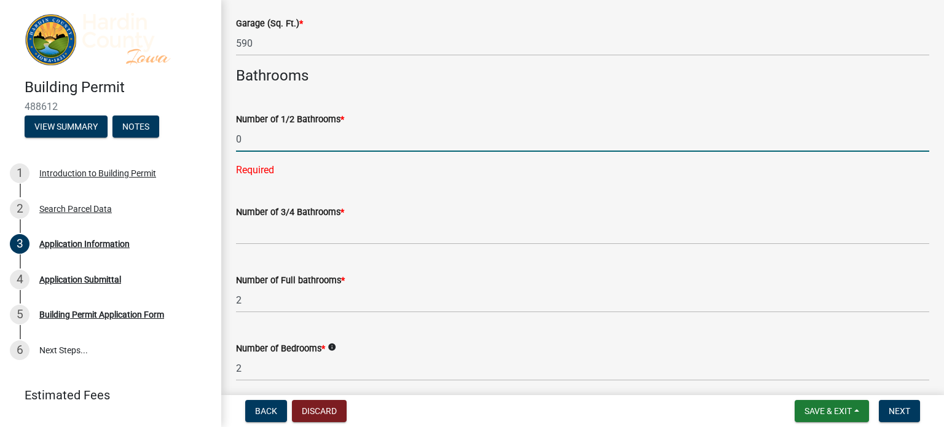
type input "0"
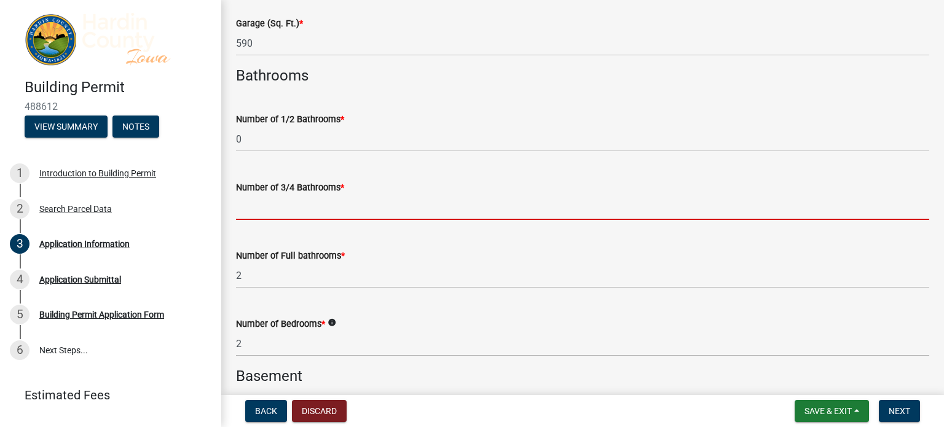
click at [285, 230] on wm-data-entity-input "Number of 3/4 Bathrooms *" at bounding box center [582, 197] width 693 height 68
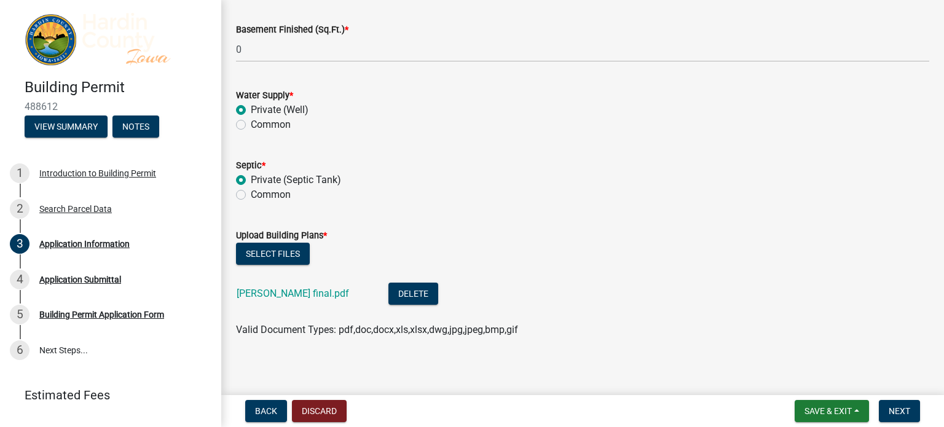
scroll to position [3241, 0]
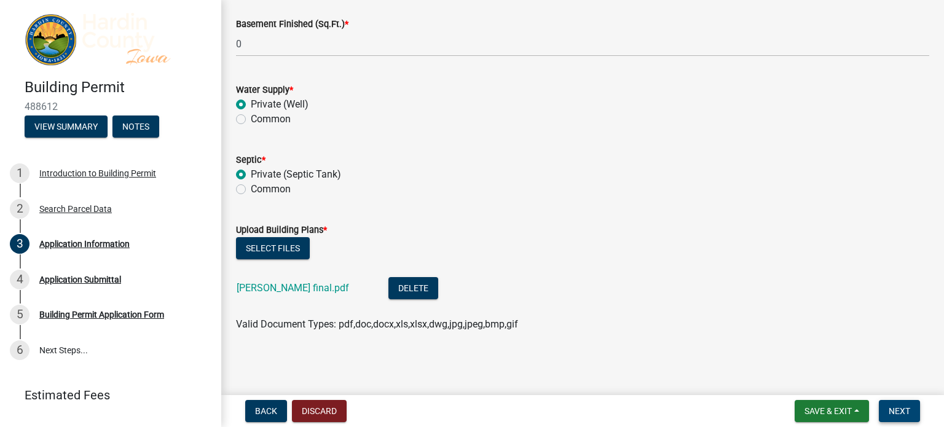
type input "0"
click at [897, 410] on span "Next" at bounding box center [900, 411] width 22 height 10
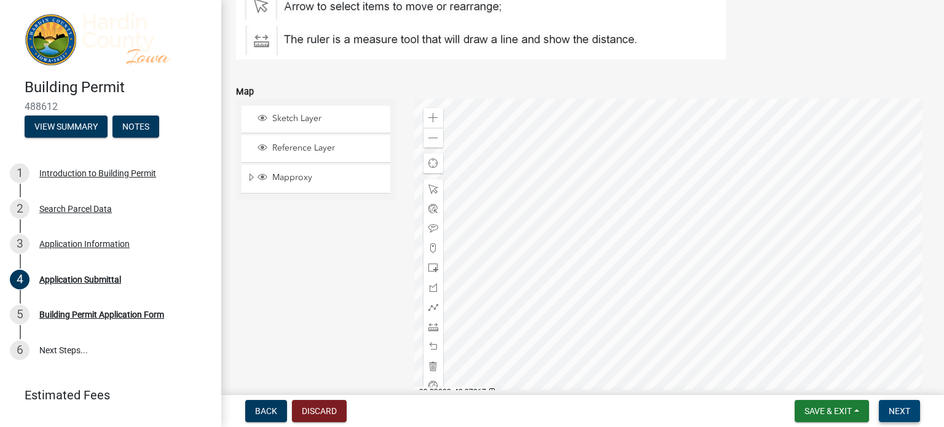
scroll to position [202, 0]
click at [433, 253] on span at bounding box center [433, 248] width 10 height 10
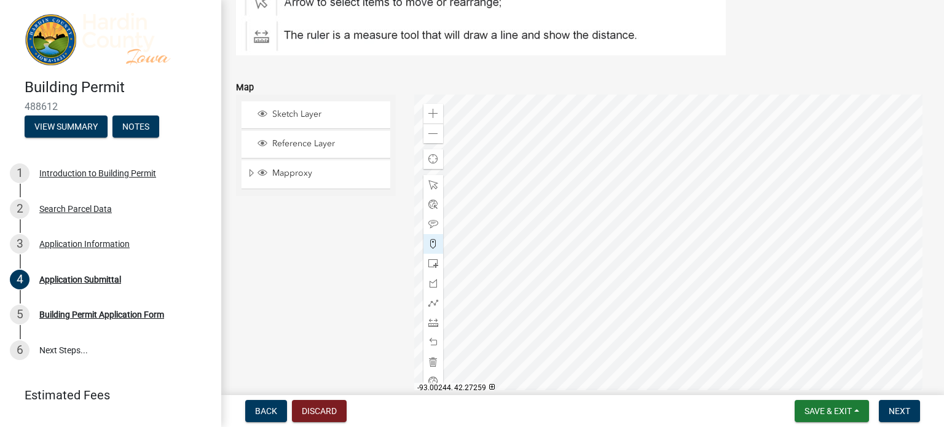
scroll to position [206, 0]
click at [433, 191] on span at bounding box center [433, 186] width 10 height 10
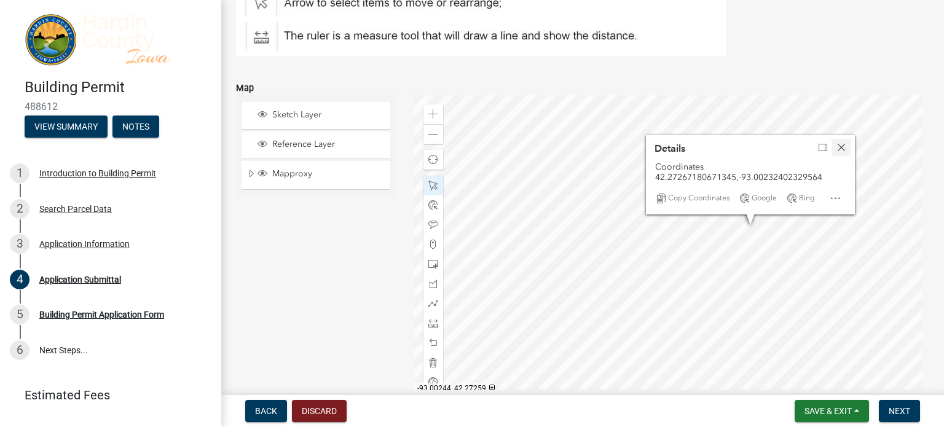
click at [843, 152] on span "Close" at bounding box center [841, 148] width 10 height 10
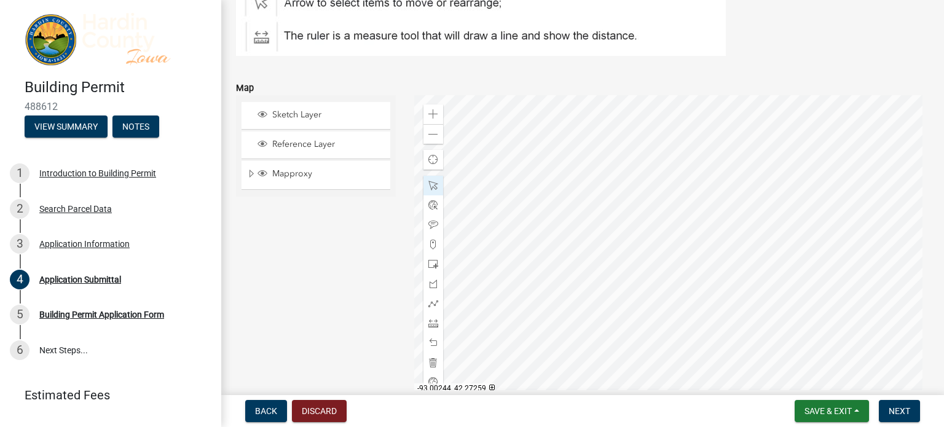
scroll to position [233, 0]
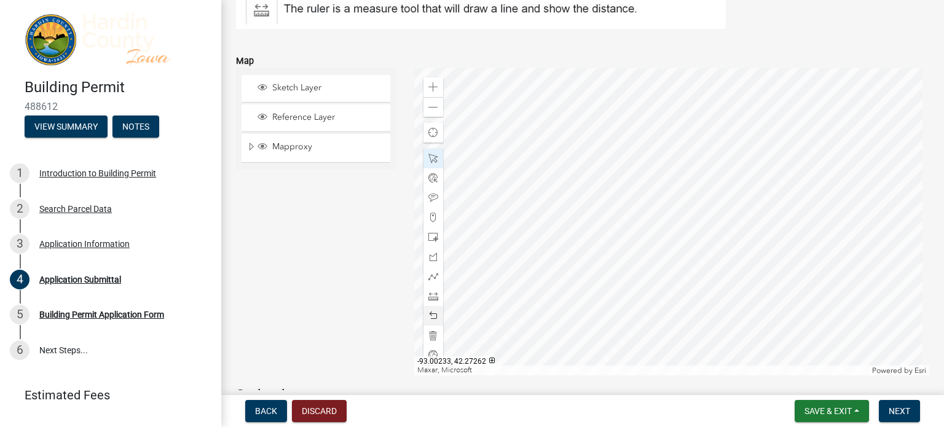
click at [434, 326] on div at bounding box center [433, 316] width 20 height 20
click at [431, 326] on div at bounding box center [433, 316] width 20 height 20
click at [435, 326] on div at bounding box center [433, 316] width 20 height 20
click at [435, 222] on span at bounding box center [433, 218] width 10 height 10
click at [435, 326] on div at bounding box center [433, 316] width 20 height 20
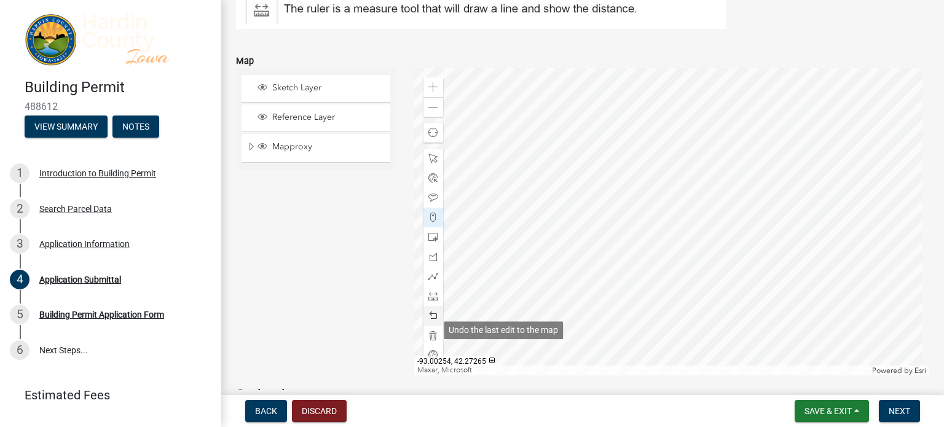
click at [431, 321] on span at bounding box center [433, 316] width 10 height 10
click at [438, 326] on div at bounding box center [433, 316] width 20 height 20
click at [436, 326] on div at bounding box center [433, 316] width 20 height 20
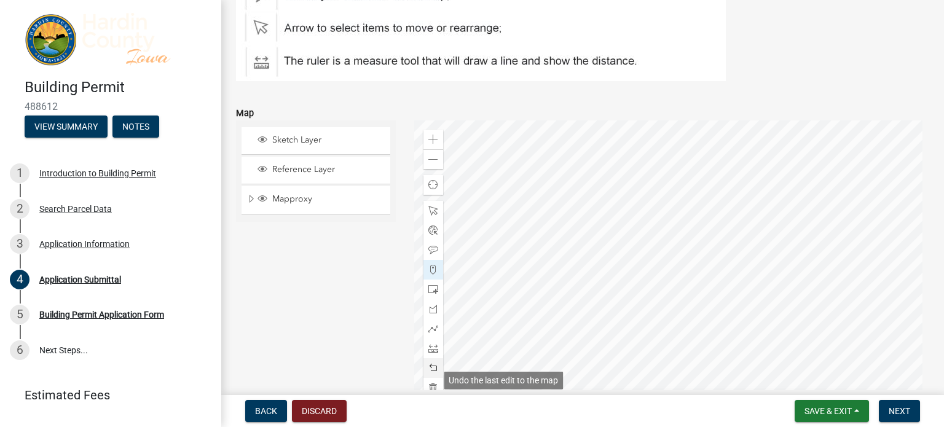
scroll to position [183, 0]
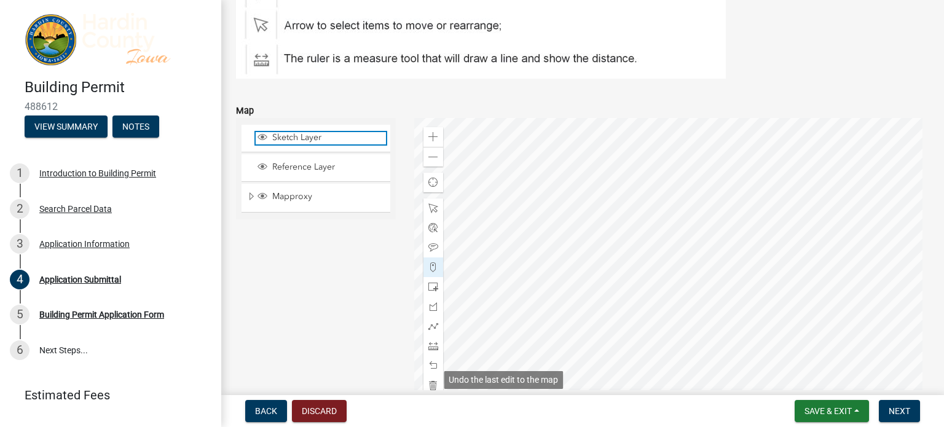
click at [332, 144] on div "Sketch Layer" at bounding box center [321, 138] width 130 height 12
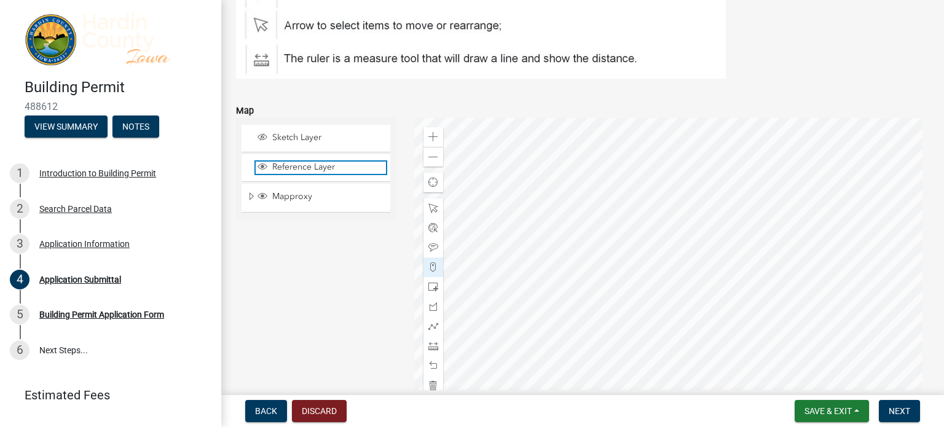
click at [337, 173] on span "Reference Layer" at bounding box center [327, 167] width 117 height 11
click at [320, 254] on div "Sketch Layer Reference Layer Mapproxy Address Structures Garden Winds Turbines …" at bounding box center [316, 271] width 178 height 307
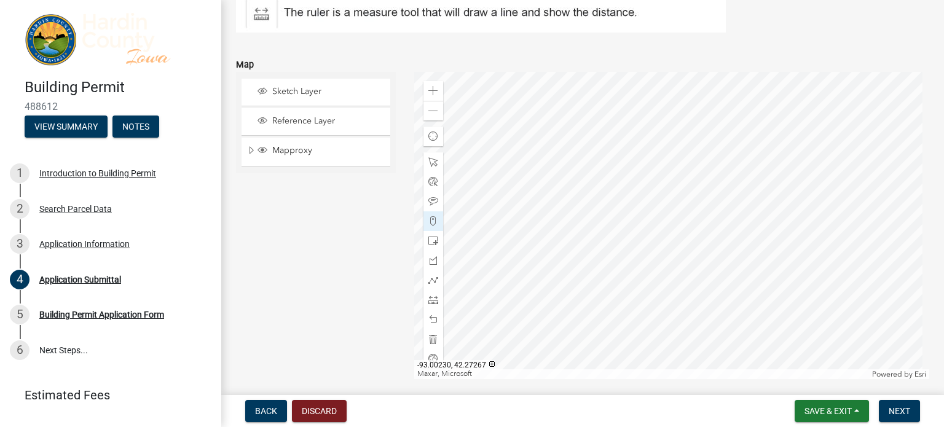
scroll to position [233, 0]
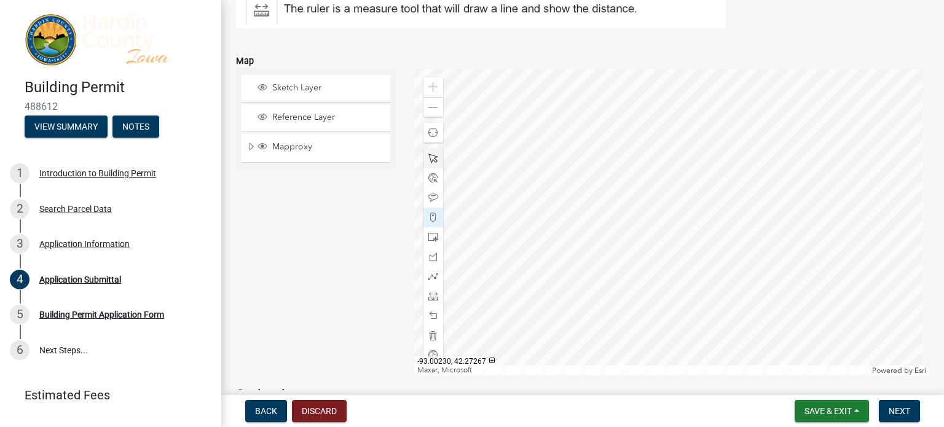
click at [433, 168] on div at bounding box center [433, 159] width 20 height 20
click at [431, 188] on div at bounding box center [433, 178] width 20 height 20
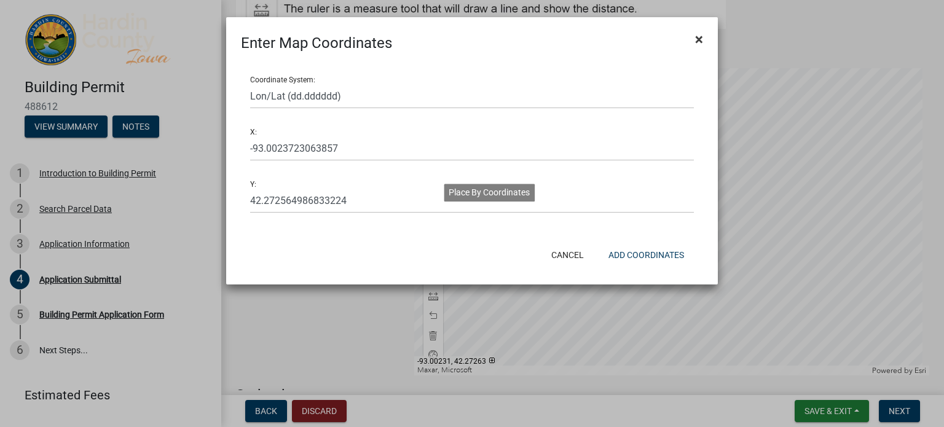
click at [696, 47] on span "×" at bounding box center [699, 39] width 8 height 17
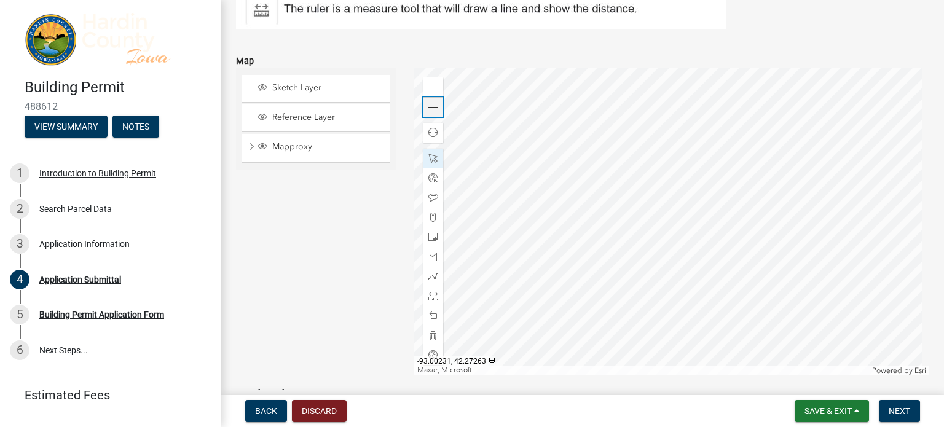
click at [433, 112] on span at bounding box center [433, 108] width 10 height 10
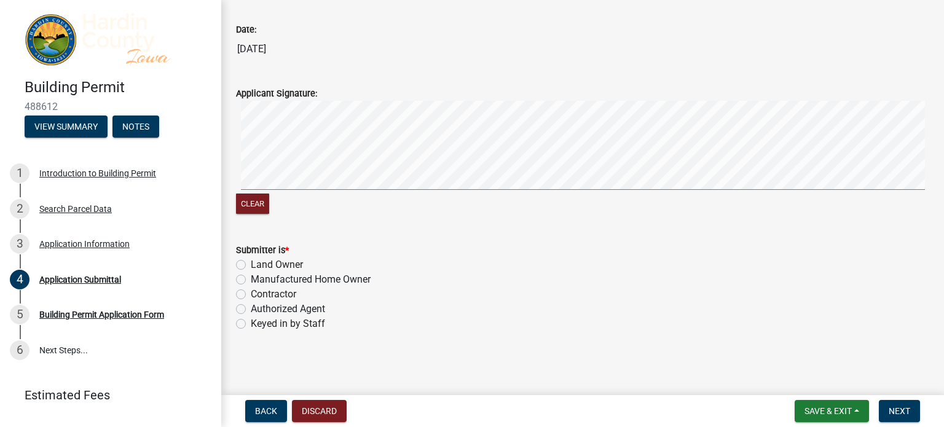
scroll to position [1084, 0]
click at [251, 310] on label "Authorized Agent" at bounding box center [288, 309] width 74 height 15
click at [251, 310] on input "Authorized Agent" at bounding box center [255, 306] width 8 height 8
radio input "true"
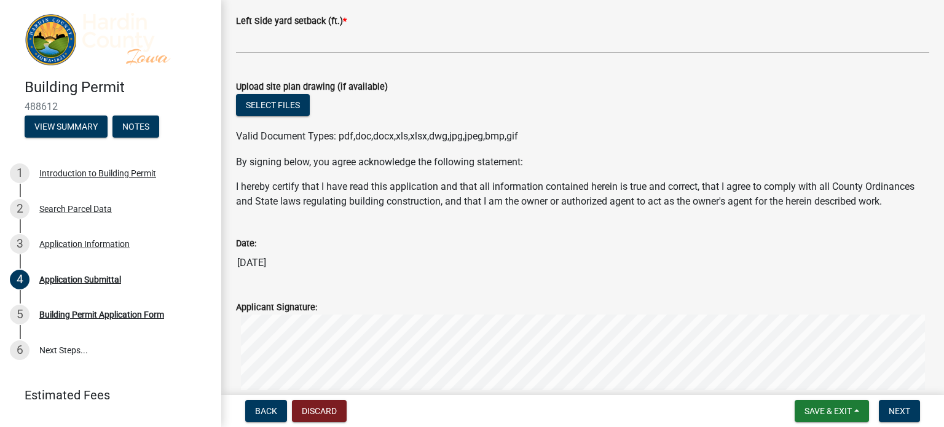
scroll to position [864, 0]
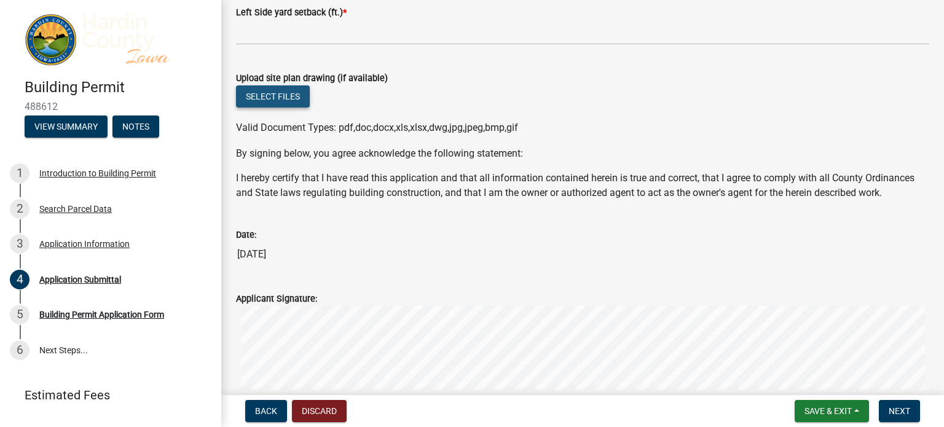
click at [285, 108] on button "Select files" at bounding box center [273, 96] width 74 height 22
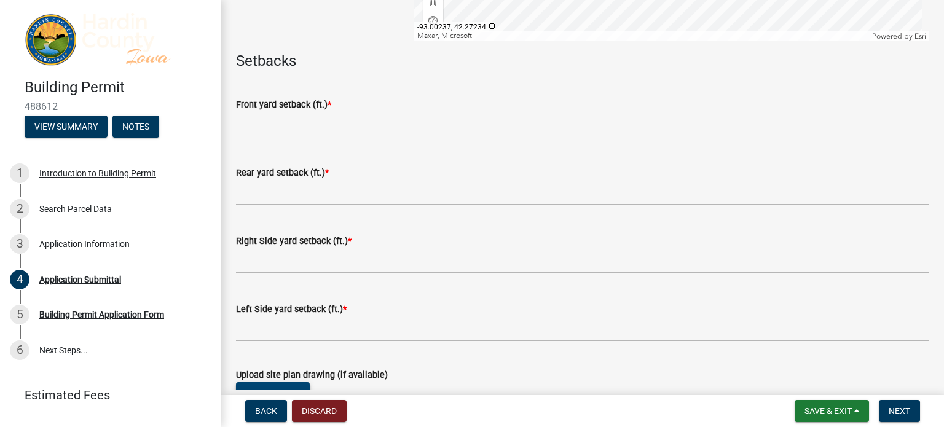
scroll to position [573, 0]
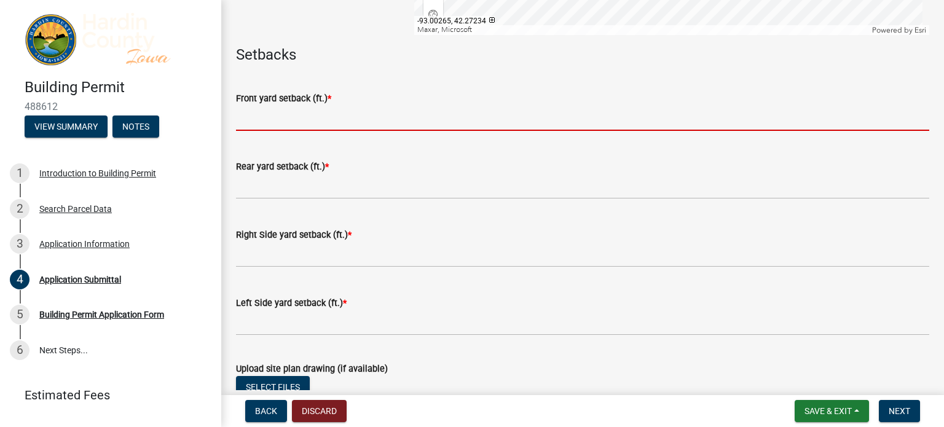
click at [340, 130] on input "text" at bounding box center [582, 118] width 693 height 25
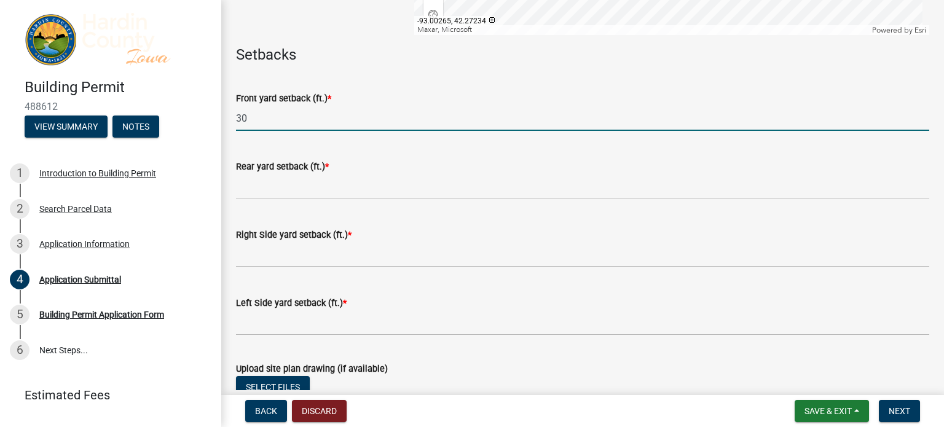
type input "30"
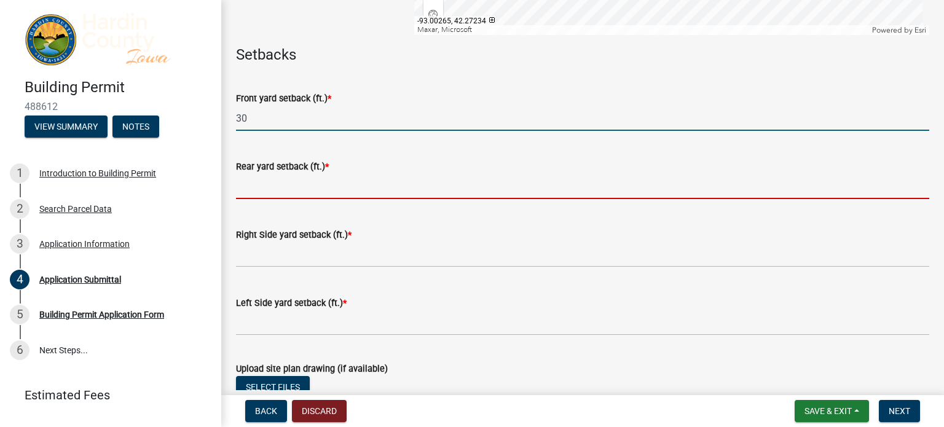
click at [310, 199] on input "text" at bounding box center [582, 186] width 693 height 25
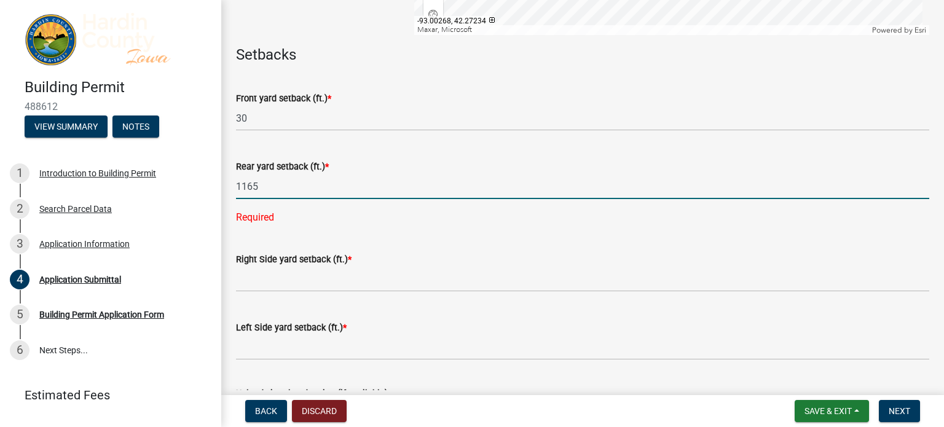
type input "1165"
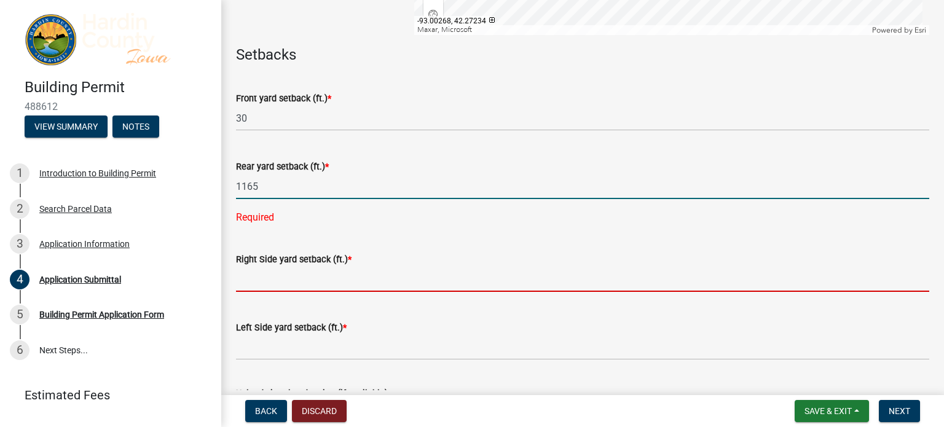
click at [318, 298] on wm-data-entity-input-list "A site plan drawing is required for building permits. You may use the map below…" at bounding box center [582, 201] width 693 height 1412
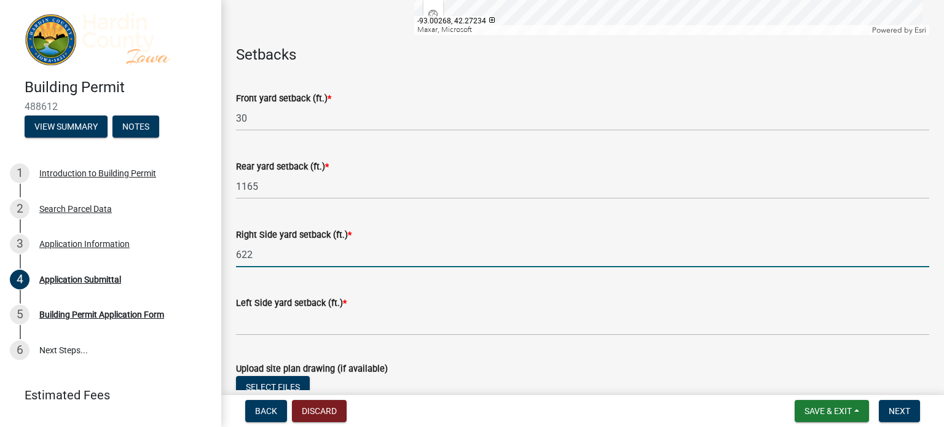
type input "622"
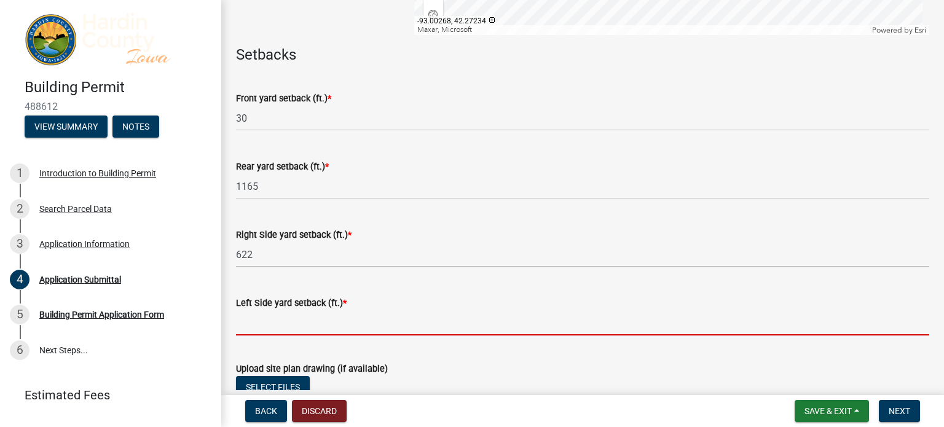
click at [327, 336] on input "text" at bounding box center [582, 322] width 693 height 25
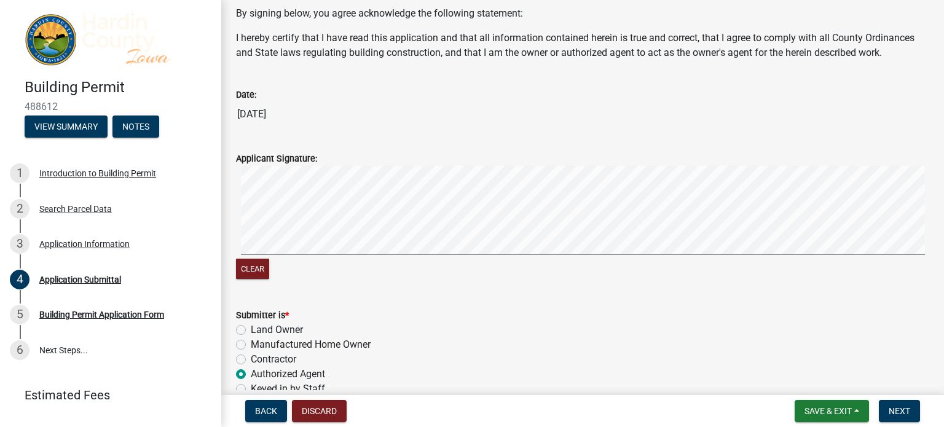
scroll to position [1128, 0]
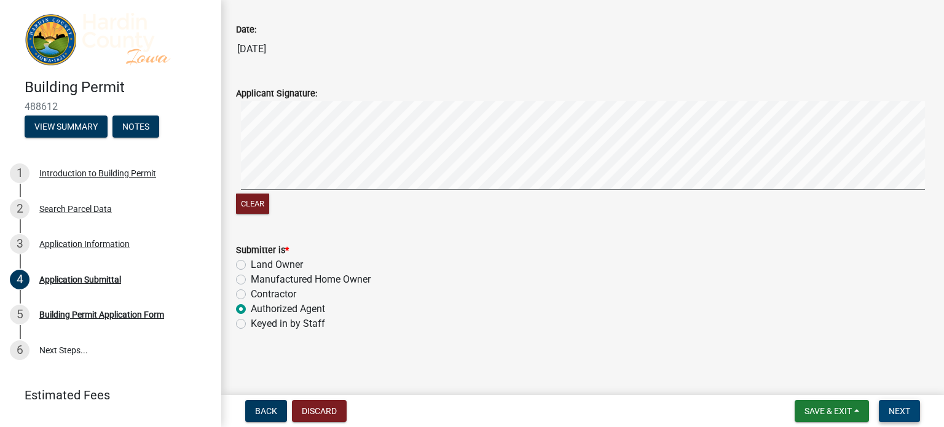
type input "638"
click at [899, 409] on span "Next" at bounding box center [900, 411] width 22 height 10
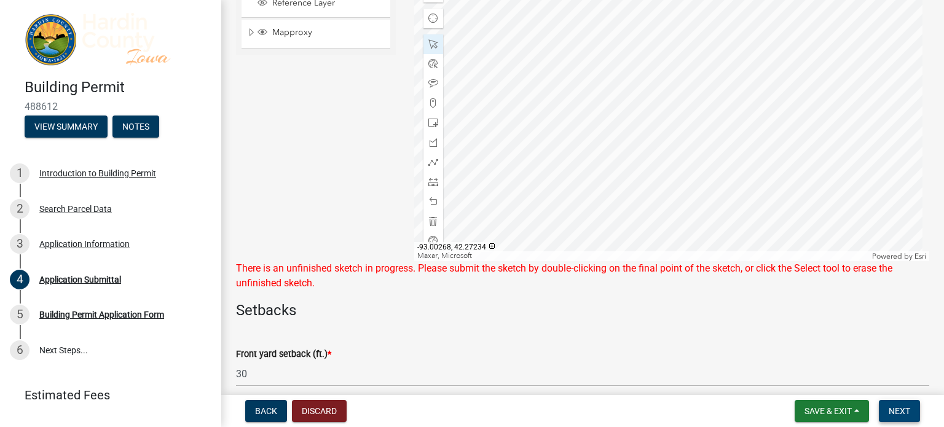
scroll to position [348, 0]
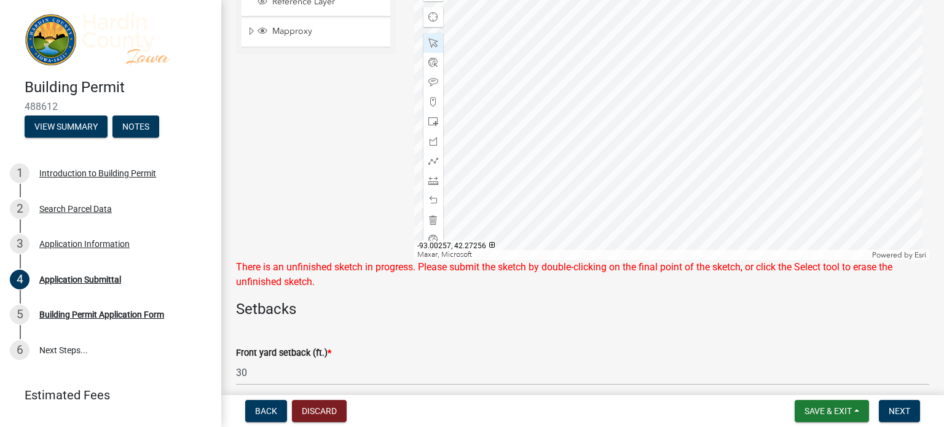
click at [575, 124] on div at bounding box center [672, 106] width 516 height 307
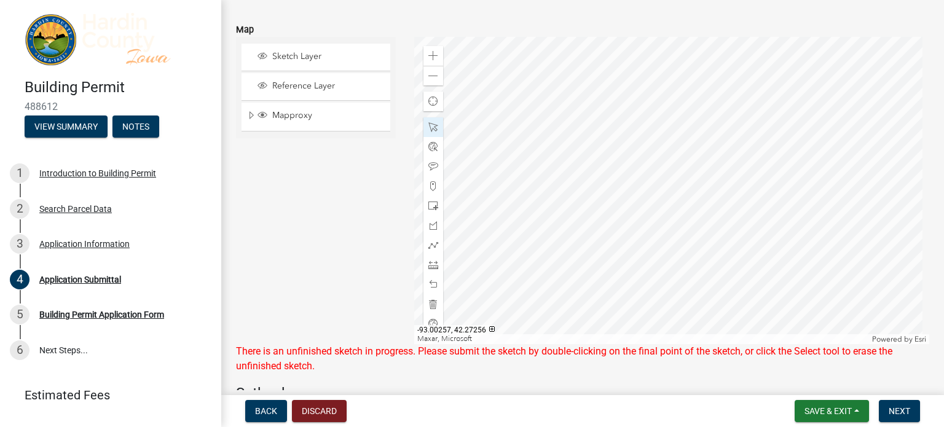
scroll to position [295, 0]
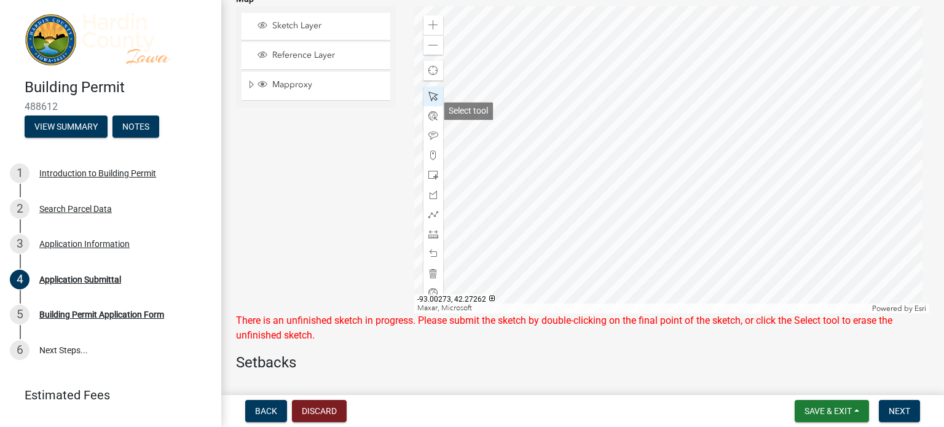
click at [430, 101] on span at bounding box center [433, 97] width 10 height 10
click at [431, 101] on span at bounding box center [433, 97] width 10 height 10
click at [430, 101] on span at bounding box center [433, 97] width 10 height 10
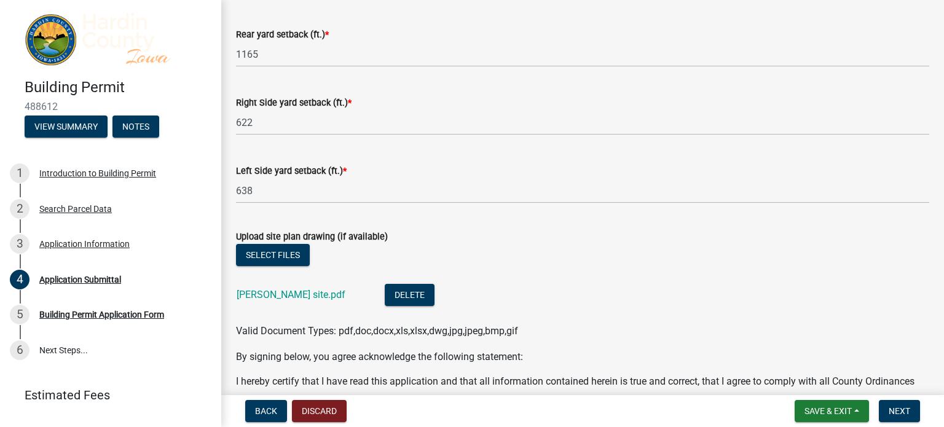
scroll to position [735, 0]
click at [899, 412] on span "Next" at bounding box center [900, 411] width 22 height 10
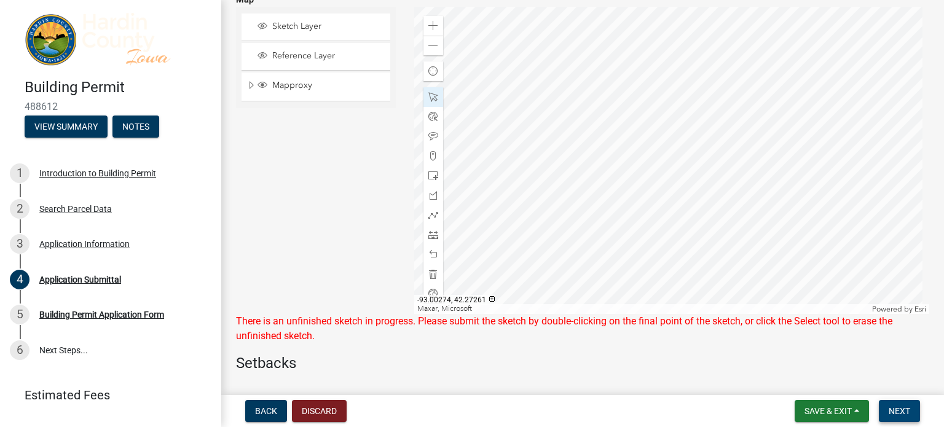
scroll to position [295, 0]
click at [305, 33] on div "Sketch Layer" at bounding box center [316, 26] width 149 height 27
click at [285, 31] on span "Sketch Layer" at bounding box center [327, 25] width 117 height 11
click at [432, 104] on div at bounding box center [433, 97] width 20 height 20
click at [432, 101] on span at bounding box center [433, 97] width 10 height 10
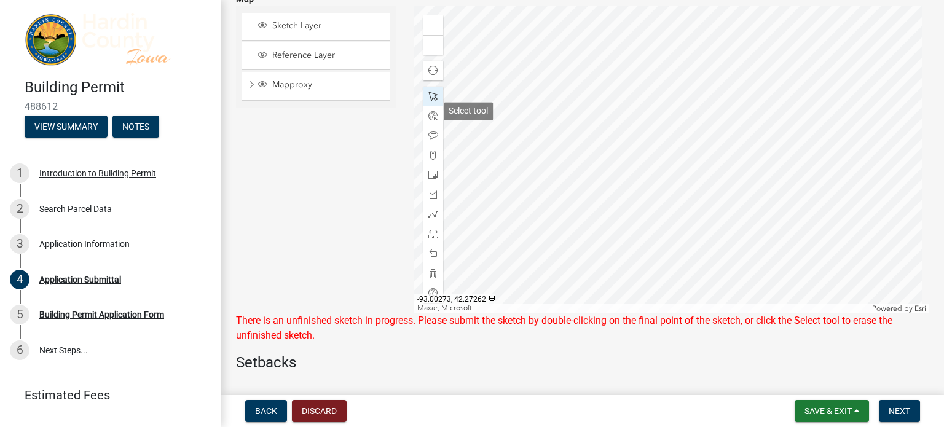
click at [432, 101] on span at bounding box center [433, 97] width 10 height 10
click at [430, 180] on span at bounding box center [433, 175] width 10 height 10
click at [807, 81] on div at bounding box center [672, 159] width 516 height 307
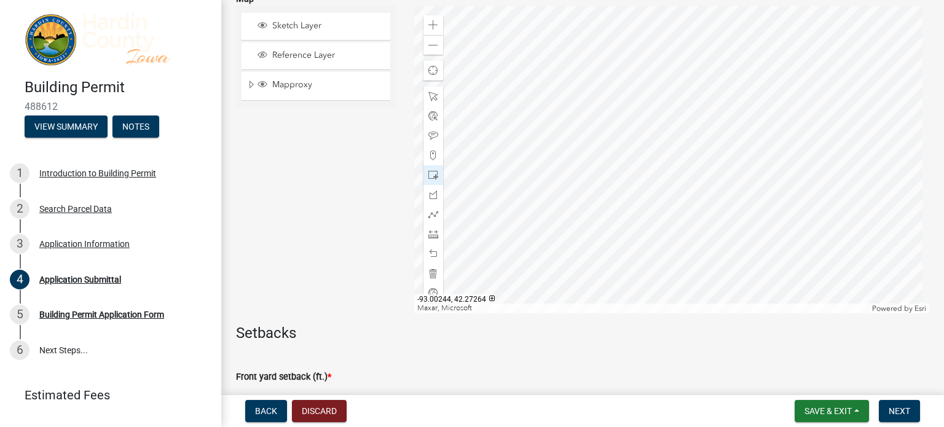
click at [689, 83] on div at bounding box center [672, 159] width 516 height 307
click at [639, 92] on div at bounding box center [672, 159] width 516 height 307
click at [435, 106] on div at bounding box center [433, 97] width 20 height 20
click at [433, 101] on span at bounding box center [433, 97] width 10 height 10
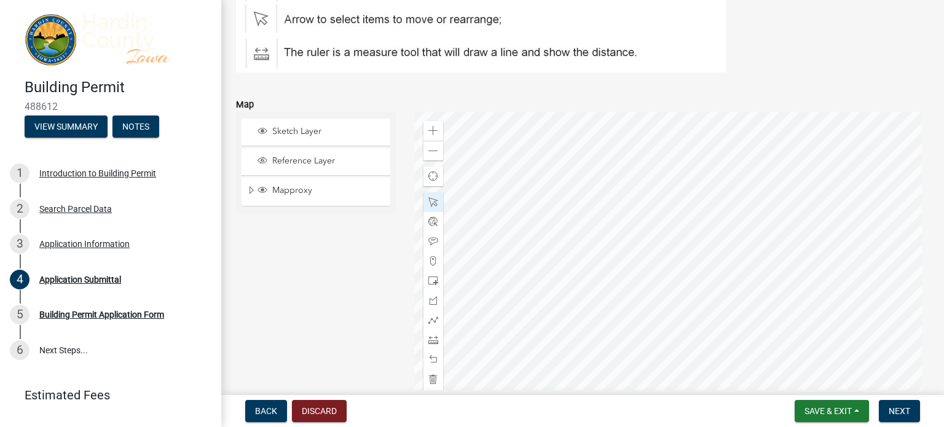
scroll to position [187, 0]
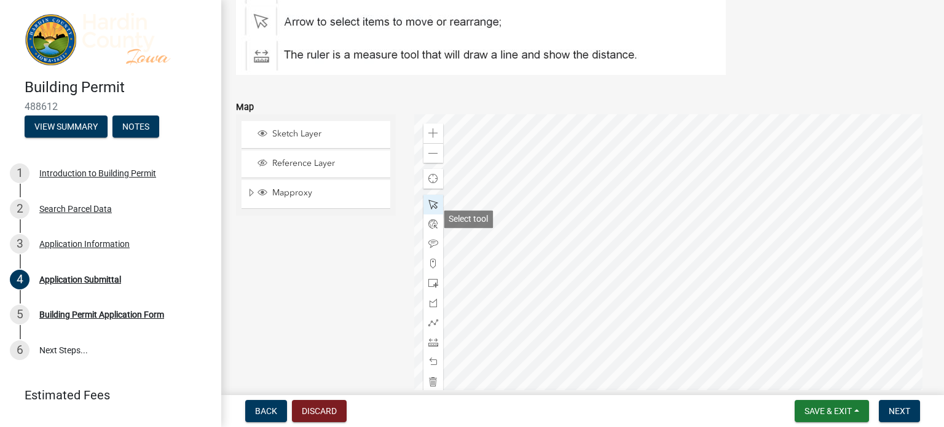
click at [433, 210] on span at bounding box center [433, 205] width 10 height 10
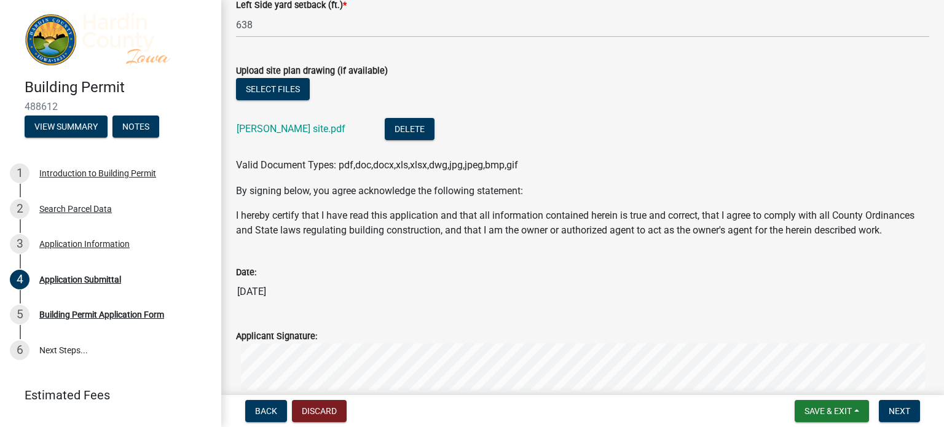
scroll to position [873, 0]
click at [903, 410] on span "Next" at bounding box center [900, 411] width 22 height 10
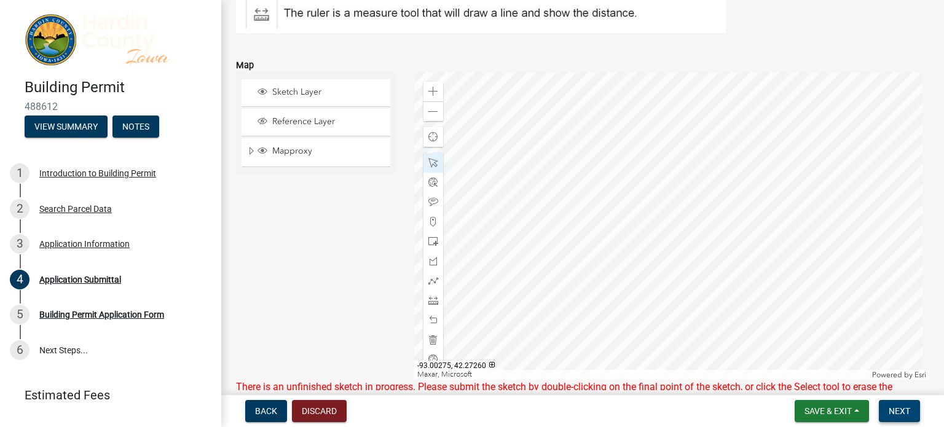
scroll to position [229, 0]
click at [431, 345] on span at bounding box center [433, 340] width 10 height 10
click at [433, 345] on span at bounding box center [433, 340] width 10 height 10
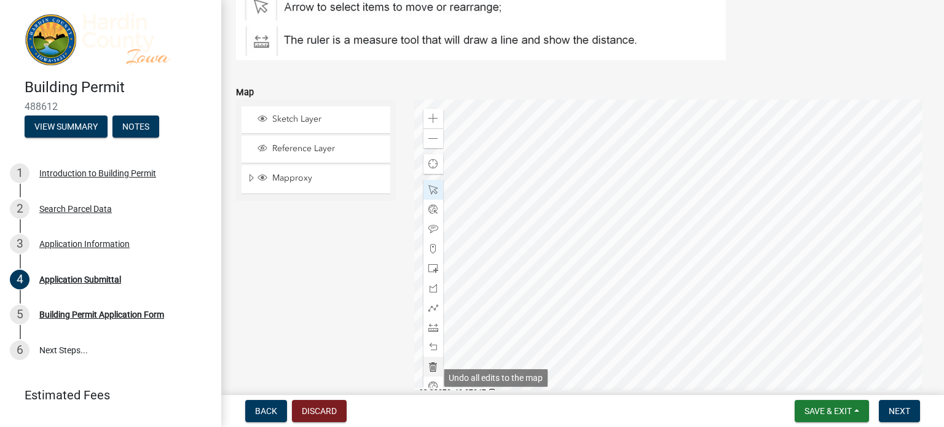
scroll to position [199, 0]
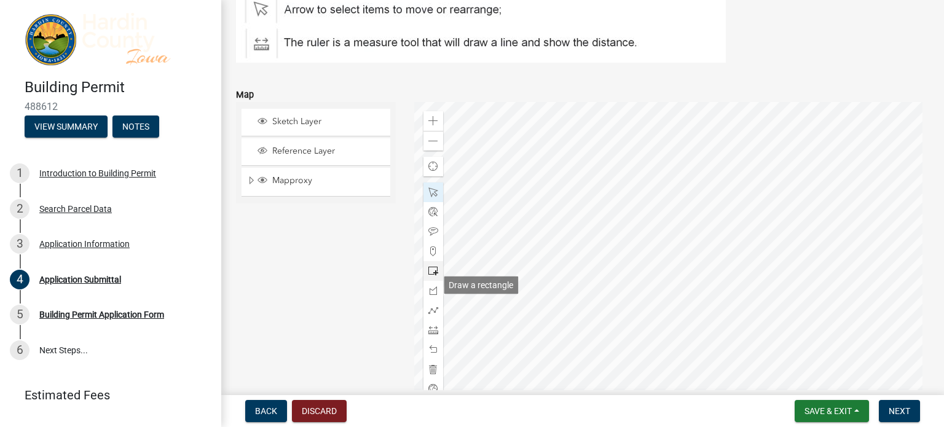
click at [430, 276] on span at bounding box center [433, 271] width 10 height 10
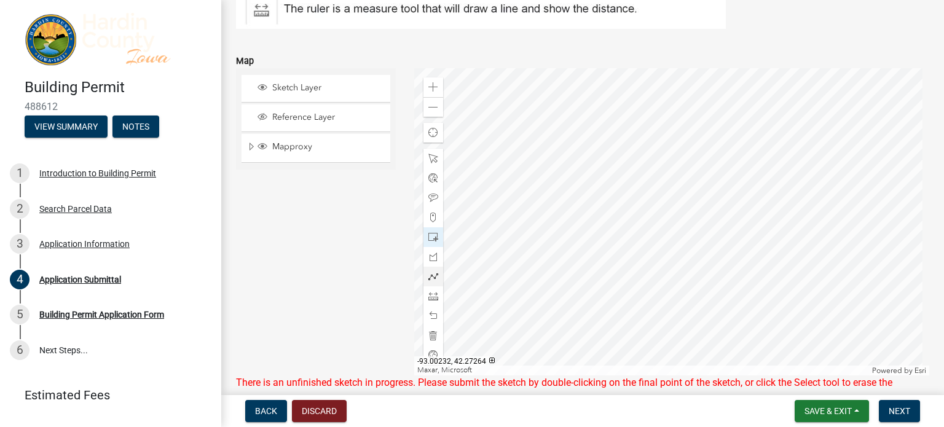
click at [747, 191] on div at bounding box center [672, 221] width 516 height 307
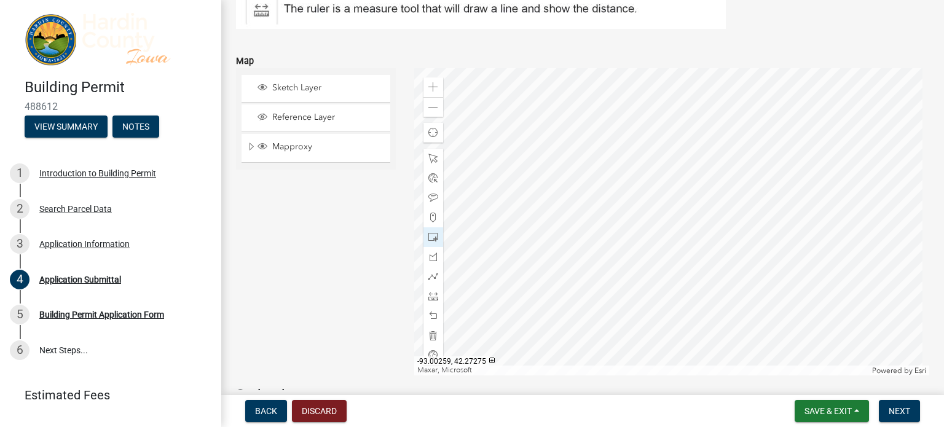
click at [607, 116] on div at bounding box center [672, 221] width 516 height 307
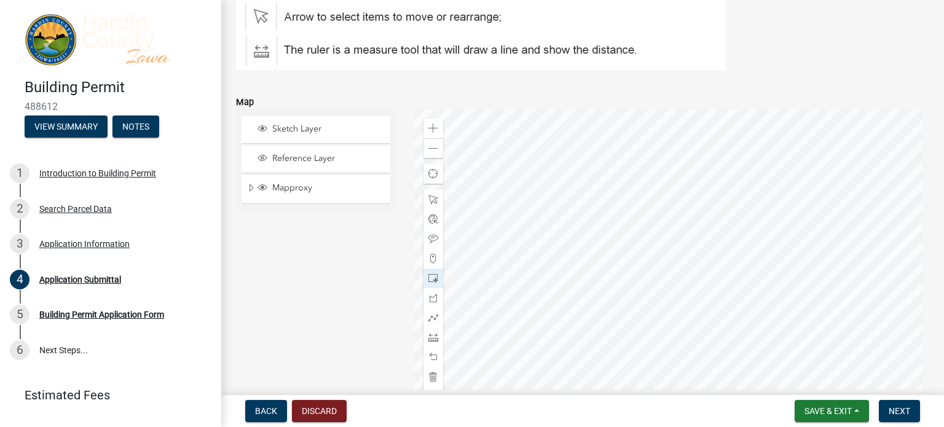
scroll to position [192, 0]
click at [431, 385] on div at bounding box center [433, 377] width 20 height 20
click at [430, 283] on span at bounding box center [433, 278] width 10 height 10
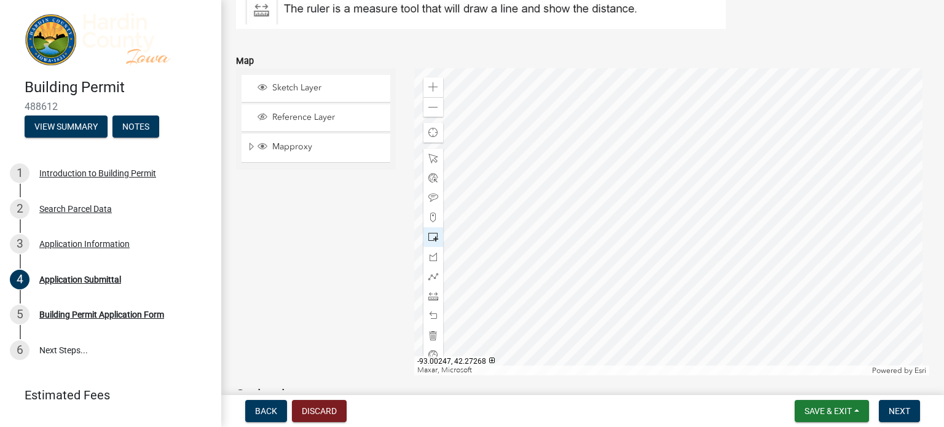
click at [428, 242] on span at bounding box center [433, 237] width 10 height 10
click at [425, 247] on div at bounding box center [433, 237] width 20 height 20
click at [428, 163] on span at bounding box center [433, 159] width 10 height 10
click at [431, 242] on span at bounding box center [433, 237] width 10 height 10
click at [910, 409] on button "Next" at bounding box center [899, 411] width 41 height 22
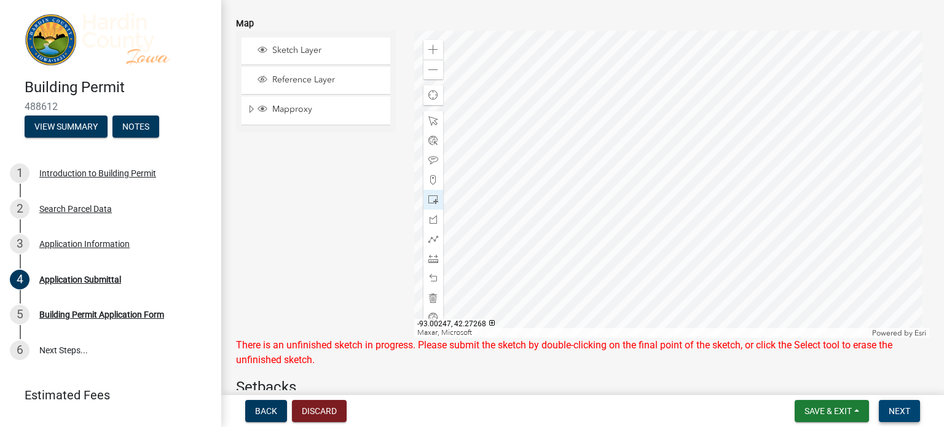
scroll to position [269, 0]
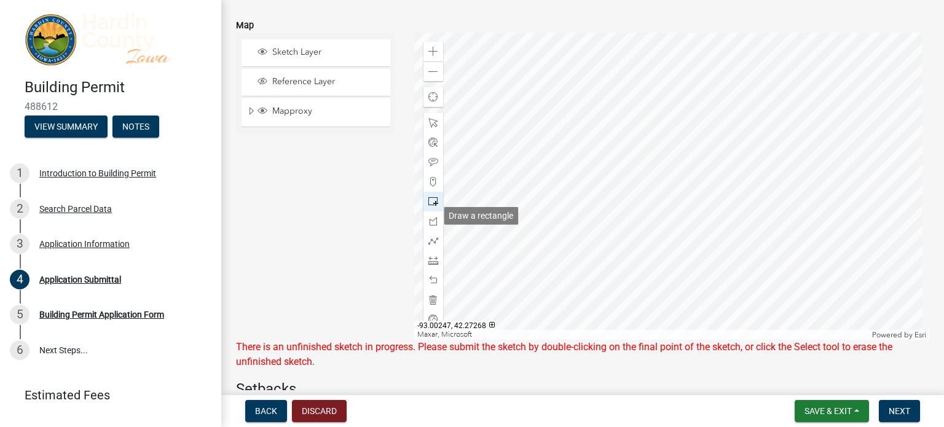
click at [431, 207] on span at bounding box center [433, 202] width 10 height 10
click at [433, 128] on span at bounding box center [433, 123] width 10 height 10
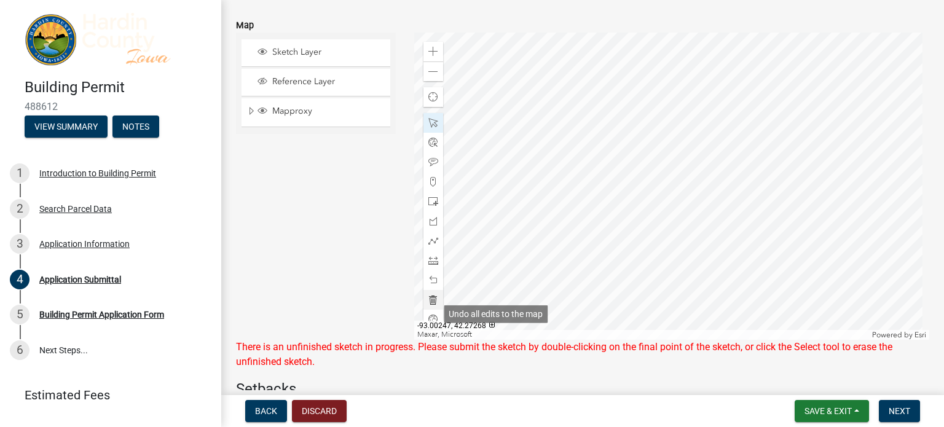
click at [435, 305] on span at bounding box center [433, 300] width 10 height 10
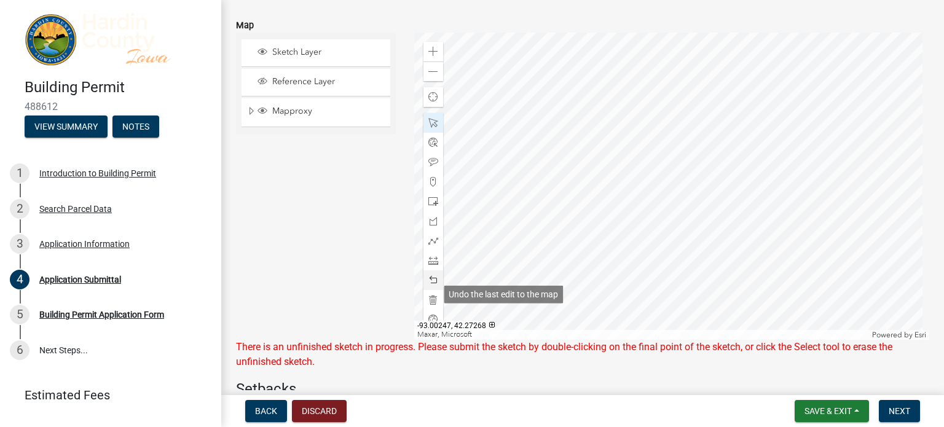
click at [433, 285] on span at bounding box center [433, 280] width 10 height 10
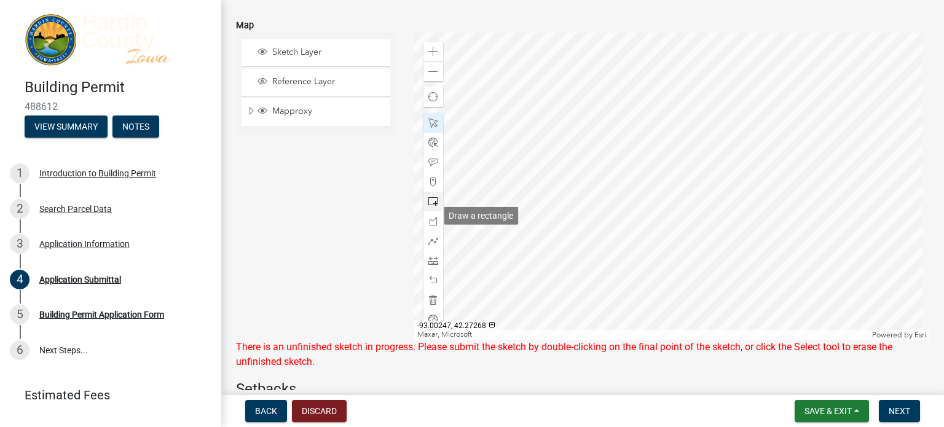
click at [431, 207] on span at bounding box center [433, 202] width 10 height 10
click at [907, 412] on span "Next" at bounding box center [900, 411] width 22 height 10
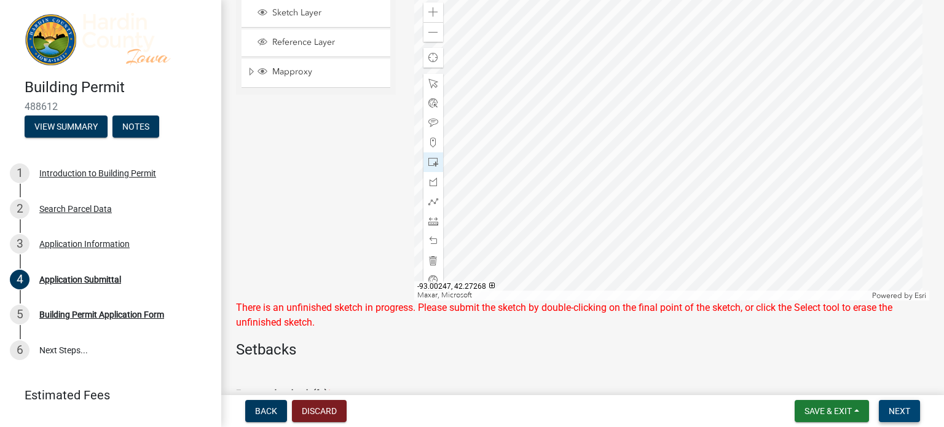
scroll to position [309, 0]
click at [428, 17] on span at bounding box center [433, 12] width 10 height 10
click at [431, 37] on span at bounding box center [433, 32] width 10 height 10
click at [432, 37] on span at bounding box center [433, 32] width 10 height 10
click at [431, 167] on span at bounding box center [433, 162] width 10 height 10
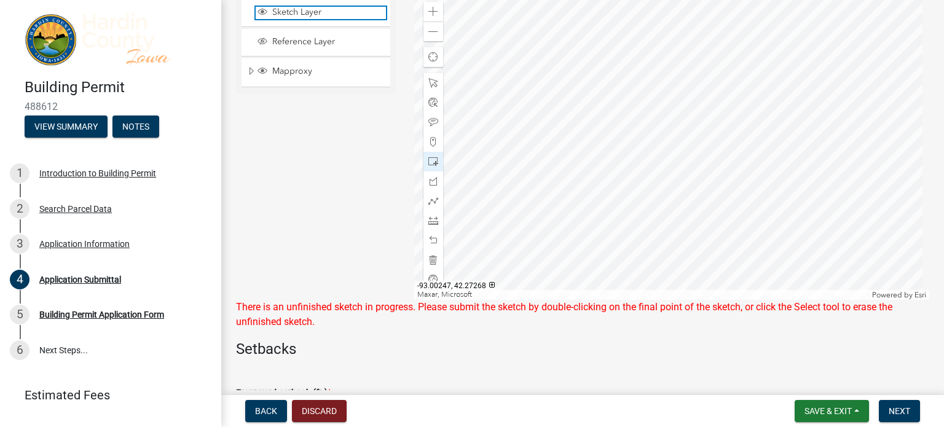
click at [295, 18] on span "Sketch Layer" at bounding box center [327, 12] width 117 height 11
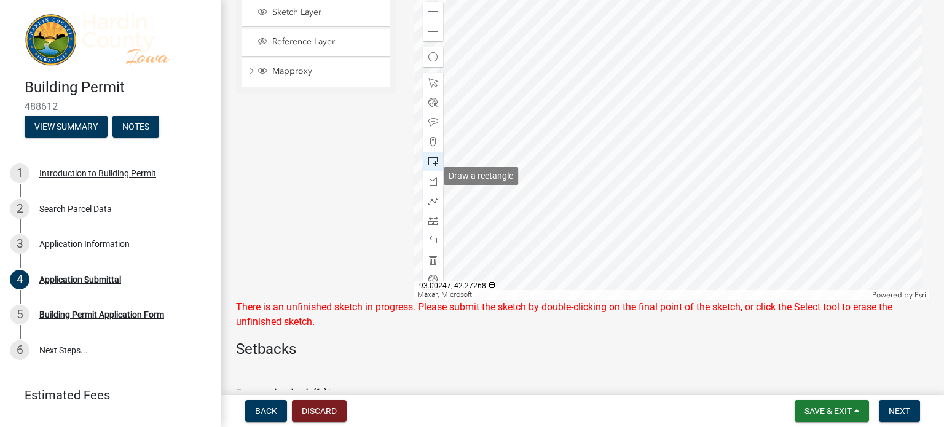
click at [428, 167] on span at bounding box center [433, 162] width 10 height 10
click at [433, 147] on span at bounding box center [433, 142] width 10 height 10
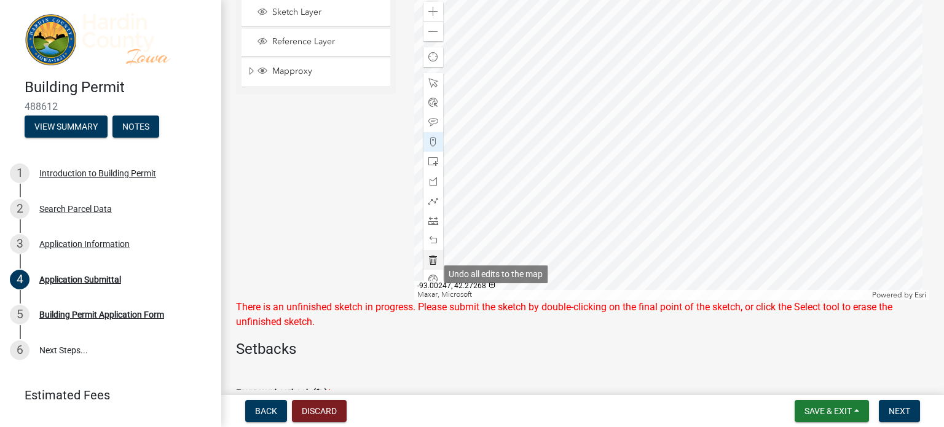
click at [428, 265] on span at bounding box center [433, 260] width 10 height 10
click at [428, 37] on span at bounding box center [433, 32] width 10 height 10
click at [430, 226] on span at bounding box center [433, 221] width 10 height 10
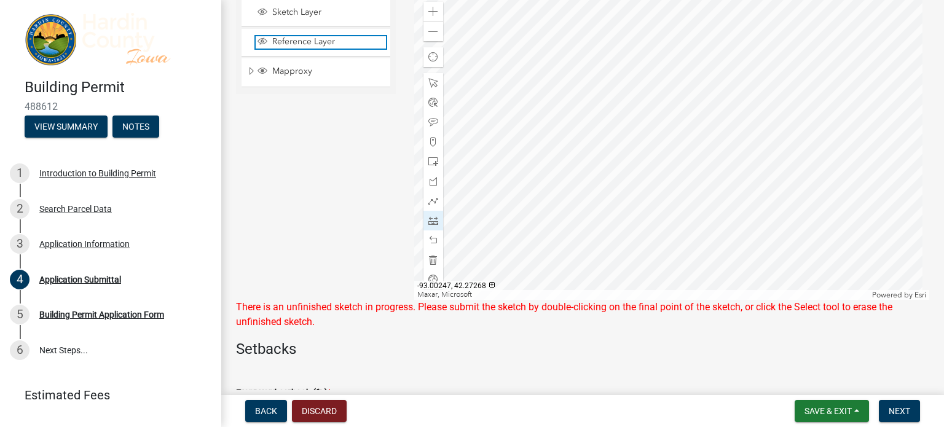
click at [300, 47] on span "Reference Layer" at bounding box center [327, 41] width 117 height 11
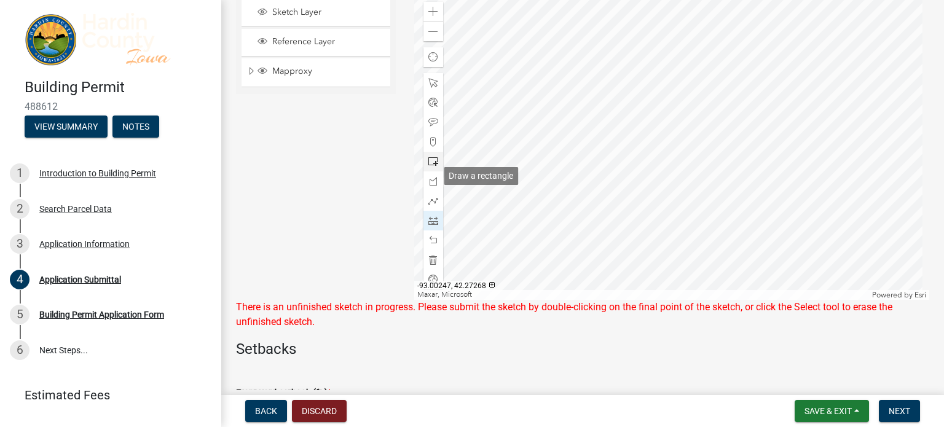
click at [431, 167] on span at bounding box center [433, 162] width 10 height 10
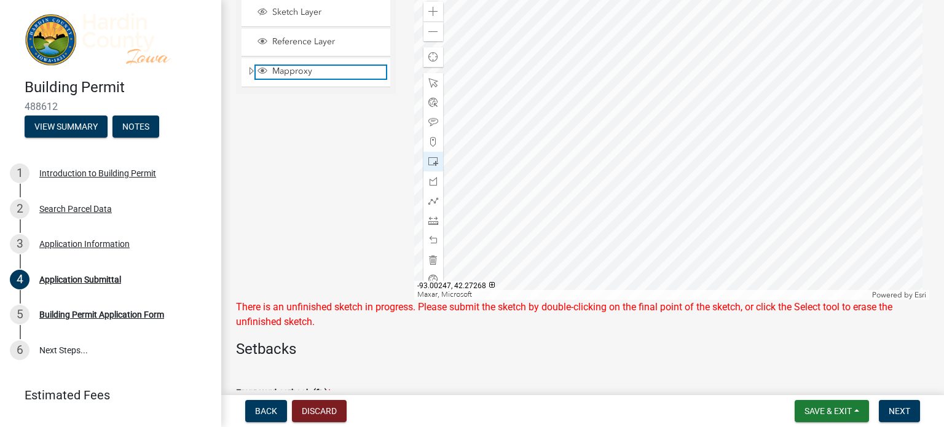
click at [285, 77] on span "Mapproxy" at bounding box center [327, 71] width 117 height 11
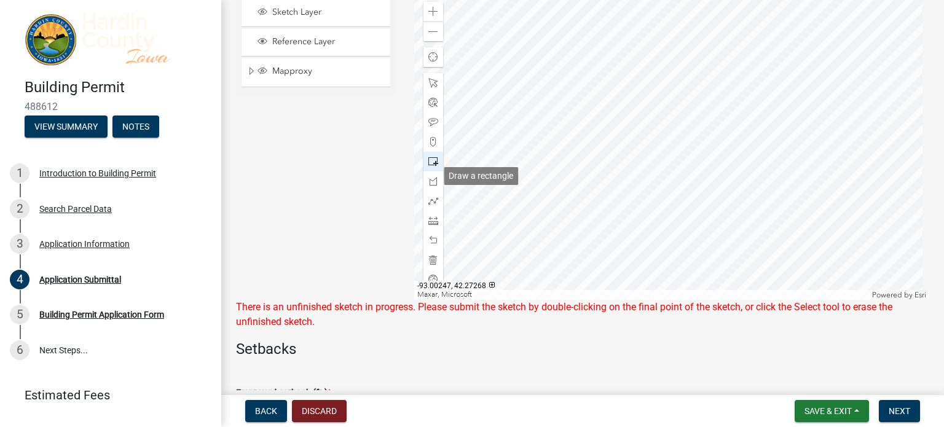
click at [431, 170] on div at bounding box center [433, 162] width 20 height 20
click at [908, 406] on span "Next" at bounding box center [900, 411] width 22 height 10
click at [433, 88] on span at bounding box center [433, 83] width 10 height 10
click at [430, 147] on span at bounding box center [433, 142] width 10 height 10
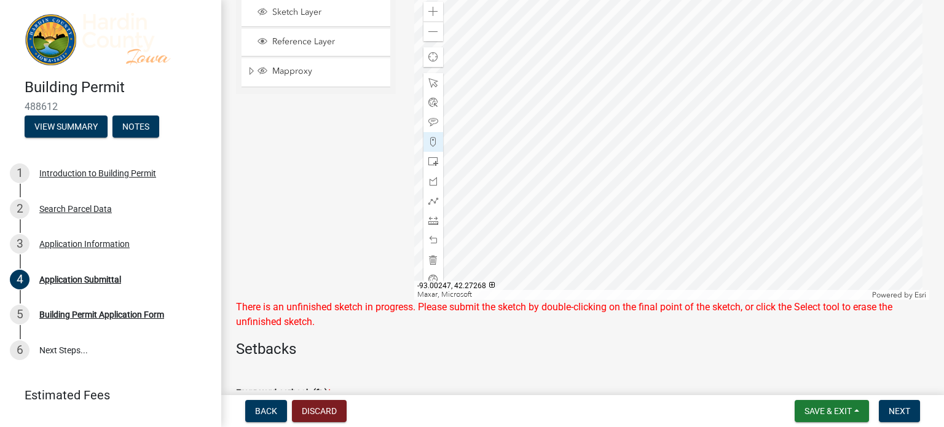
scroll to position [305, 0]
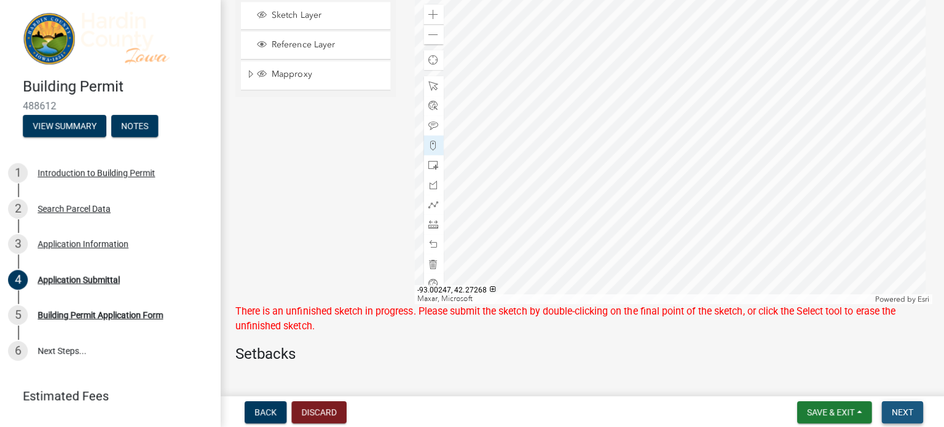
click at [893, 409] on span "Next" at bounding box center [900, 411] width 22 height 10
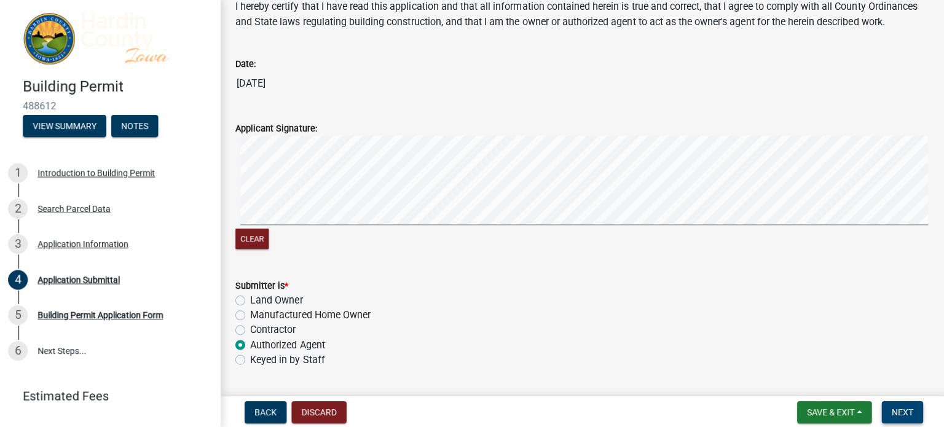
scroll to position [1158, 0]
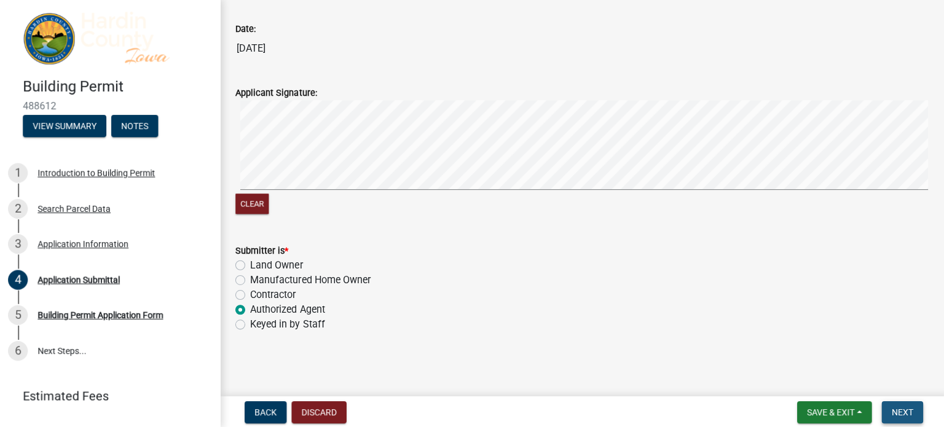
click at [906, 411] on span "Next" at bounding box center [900, 411] width 22 height 10
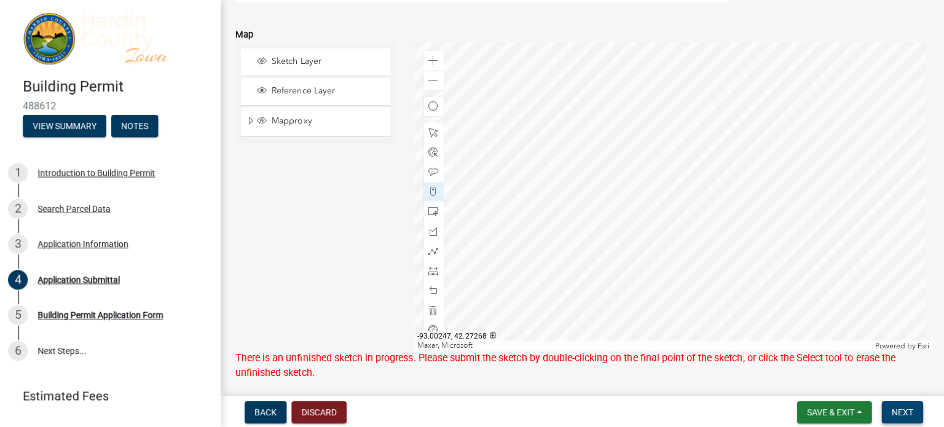
scroll to position [261, 0]
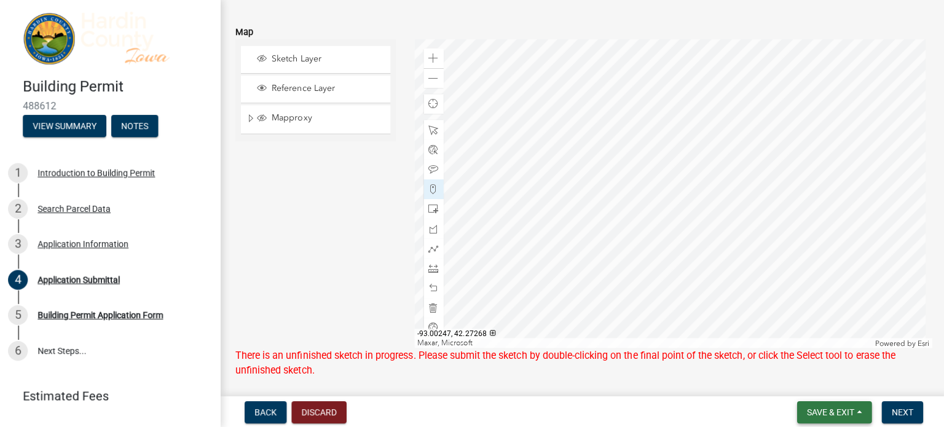
click at [851, 408] on span "Save & Exit" at bounding box center [827, 411] width 47 height 10
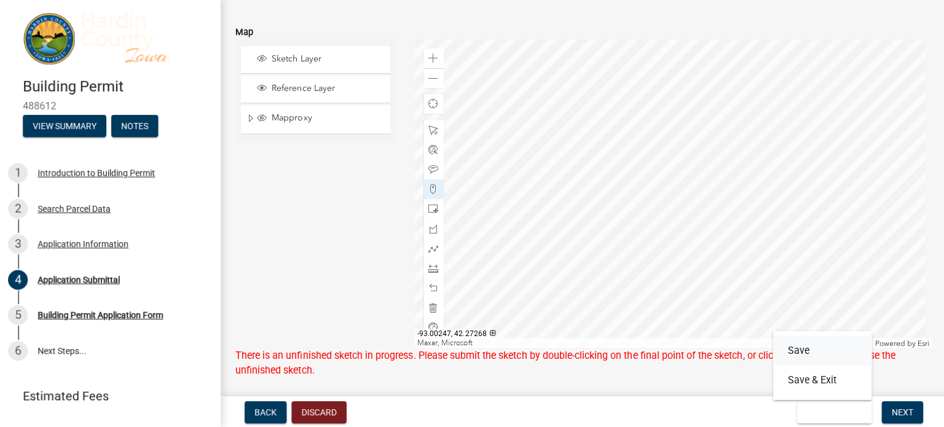
click at [812, 352] on button "Save" at bounding box center [820, 350] width 98 height 30
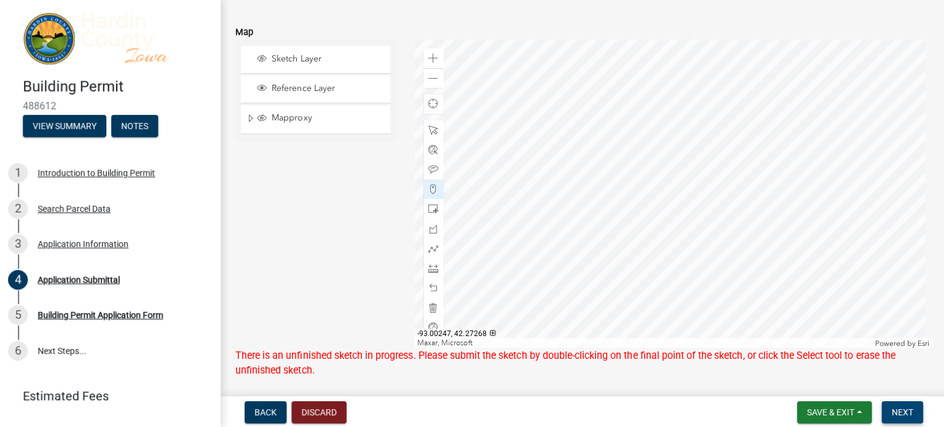
click at [908, 403] on button "Next" at bounding box center [899, 411] width 41 height 22
click at [851, 410] on span "Save & Exit" at bounding box center [827, 411] width 47 height 10
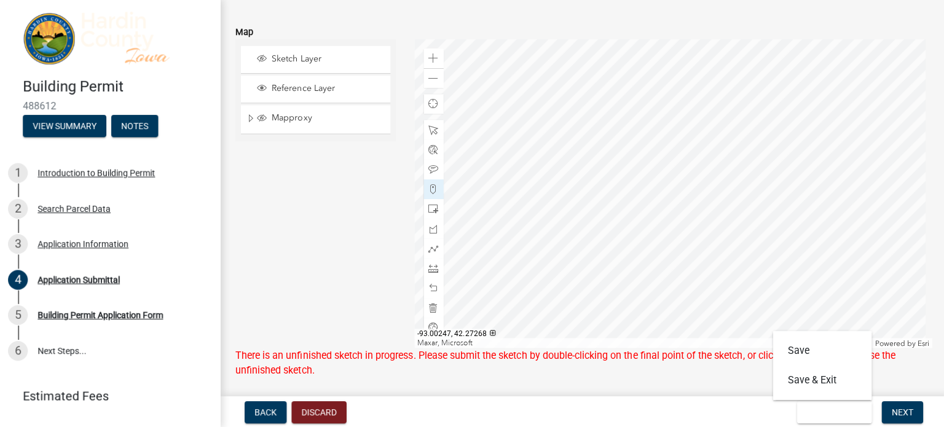
click at [296, 243] on div "Sketch Layer Reference Layer Mapproxy Address Structures Garden Winds Turbines …" at bounding box center [316, 193] width 178 height 307
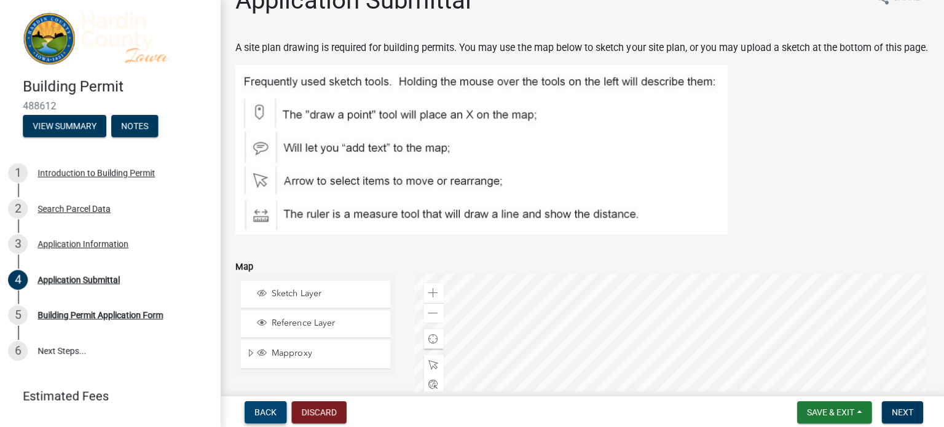
scroll to position [0, 0]
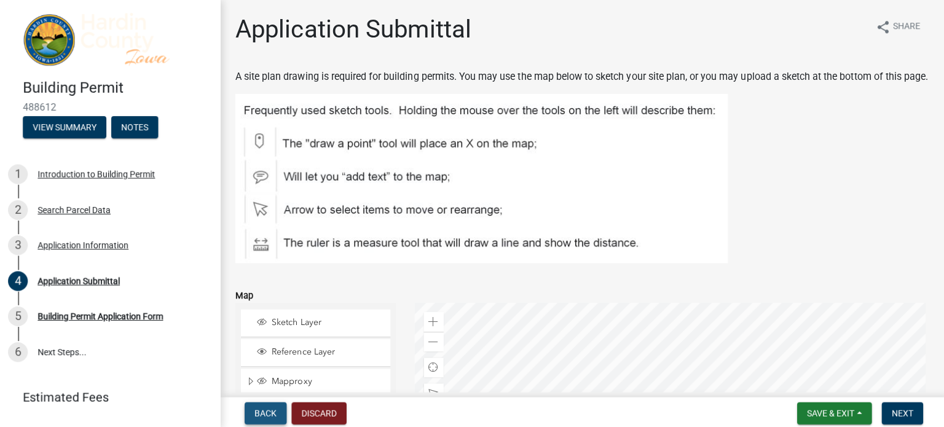
click at [273, 411] on span "Back" at bounding box center [266, 411] width 22 height 10
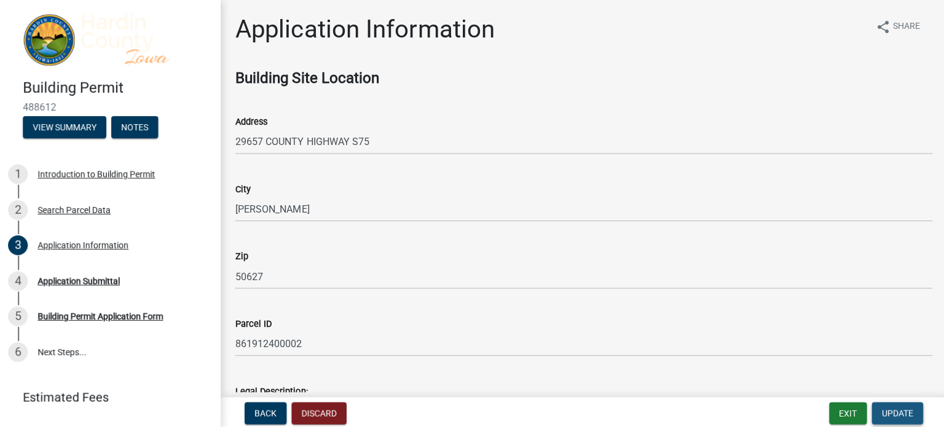
click at [895, 412] on span "Update" at bounding box center [894, 411] width 31 height 10
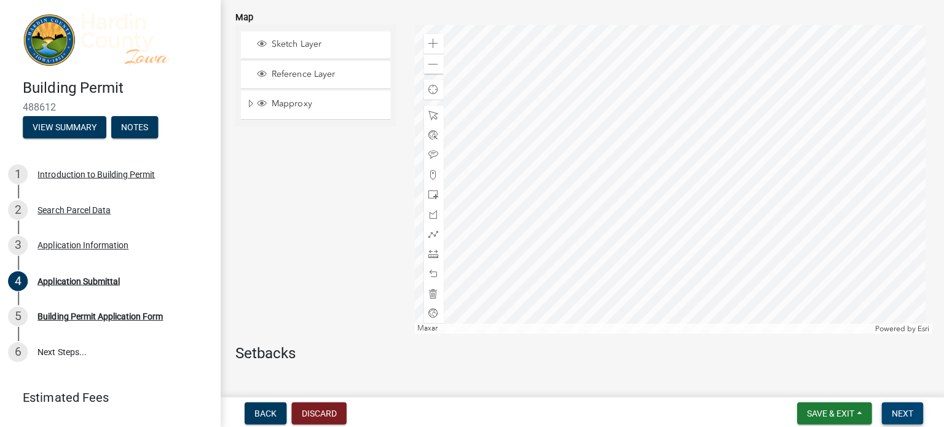
scroll to position [238, 0]
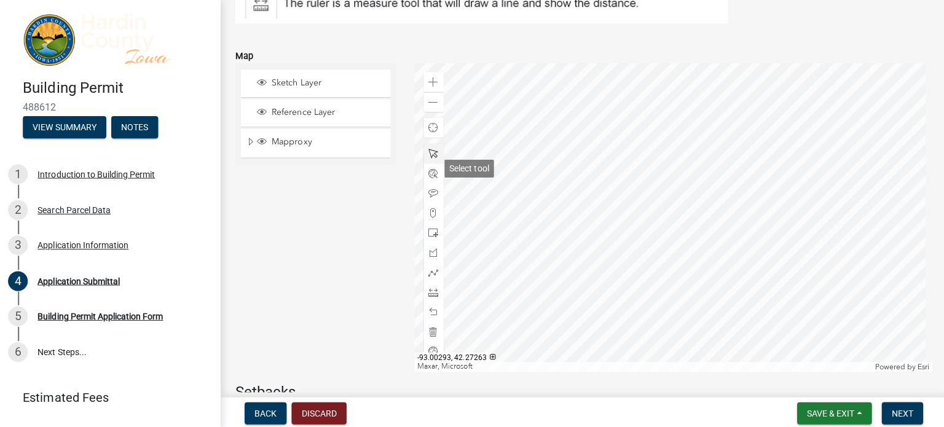
click at [435, 158] on span at bounding box center [433, 153] width 10 height 10
click at [428, 237] on span at bounding box center [433, 232] width 10 height 10
click at [650, 213] on div at bounding box center [672, 216] width 516 height 307
click at [553, 152] on div at bounding box center [672, 216] width 516 height 307
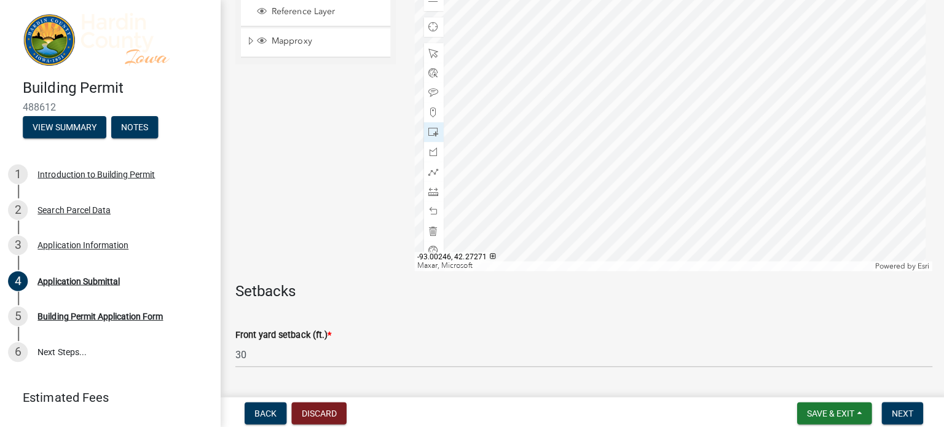
scroll to position [371, 0]
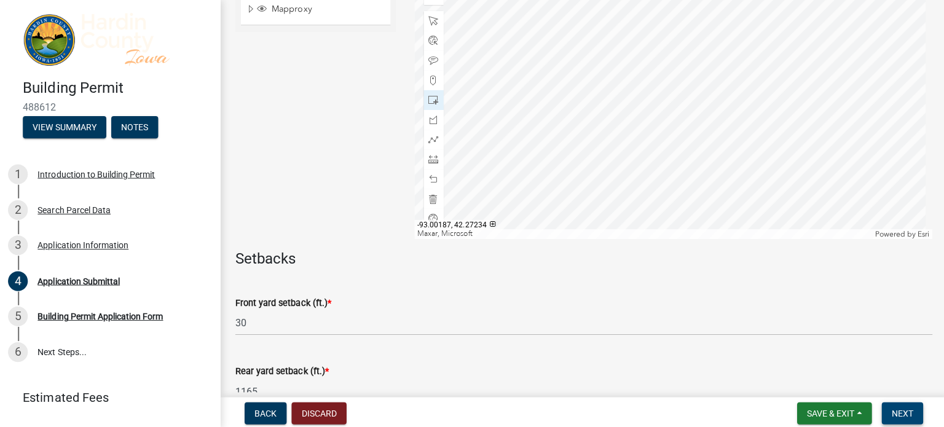
click at [905, 416] on button "Next" at bounding box center [899, 411] width 41 height 22
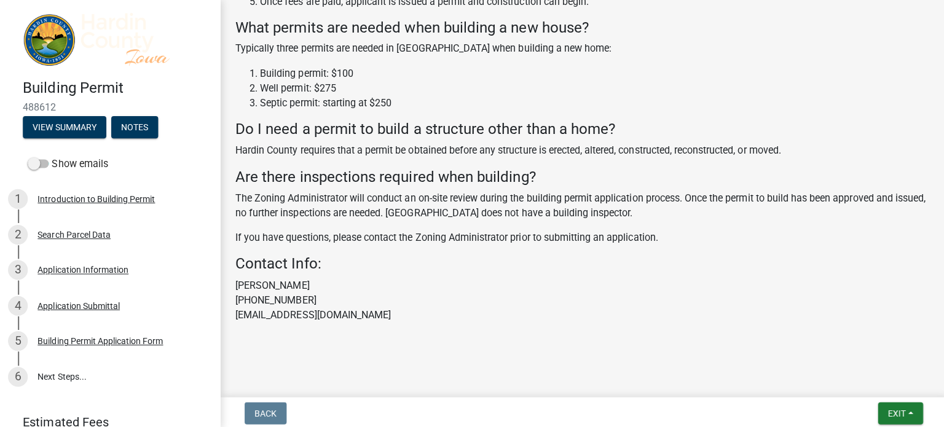
scroll to position [279, 0]
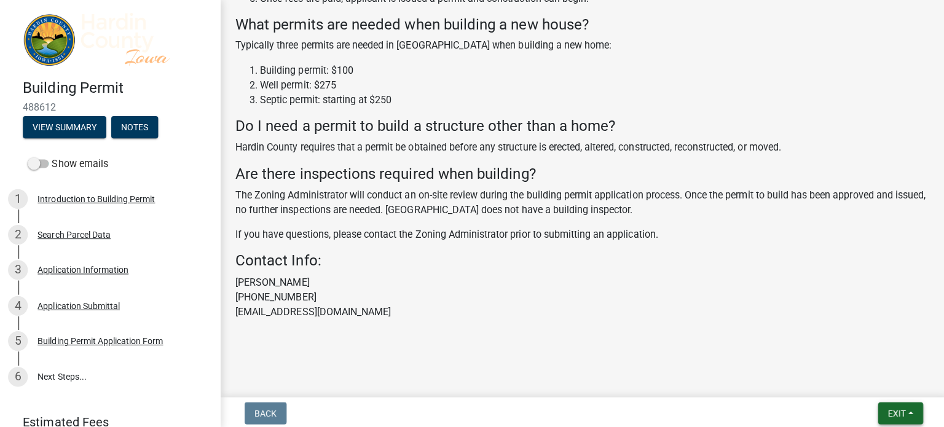
click at [897, 406] on span "Exit" at bounding box center [894, 411] width 18 height 10
click at [860, 379] on button "Save & Exit" at bounding box center [871, 379] width 98 height 30
